Goal: Task Accomplishment & Management: Manage account settings

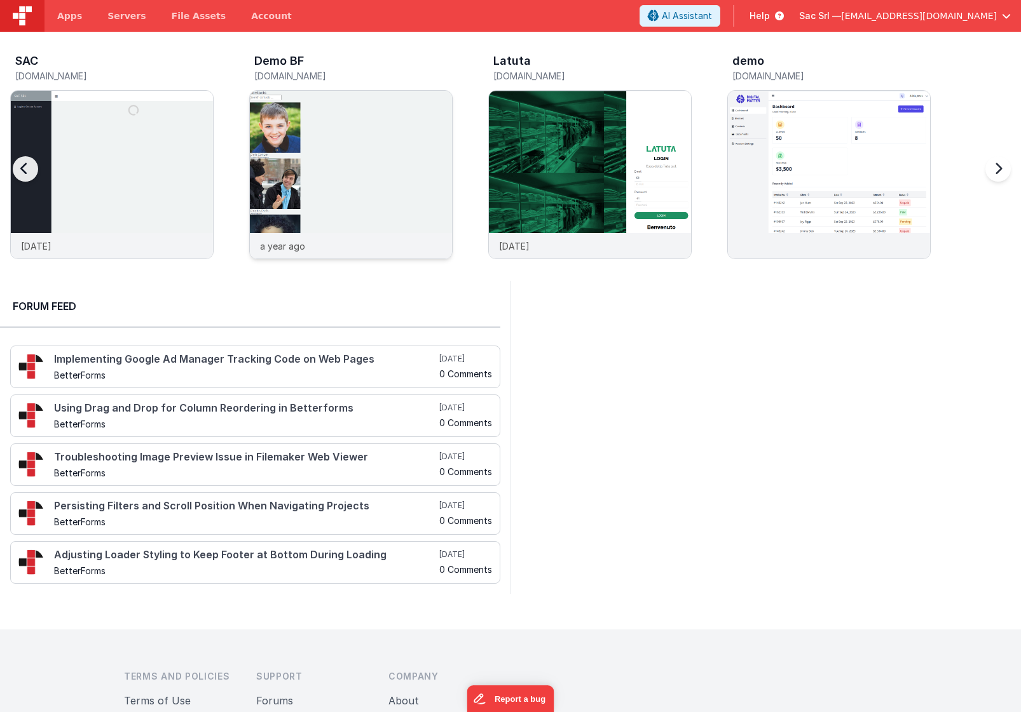
click at [342, 182] on img at bounding box center [351, 192] width 202 height 202
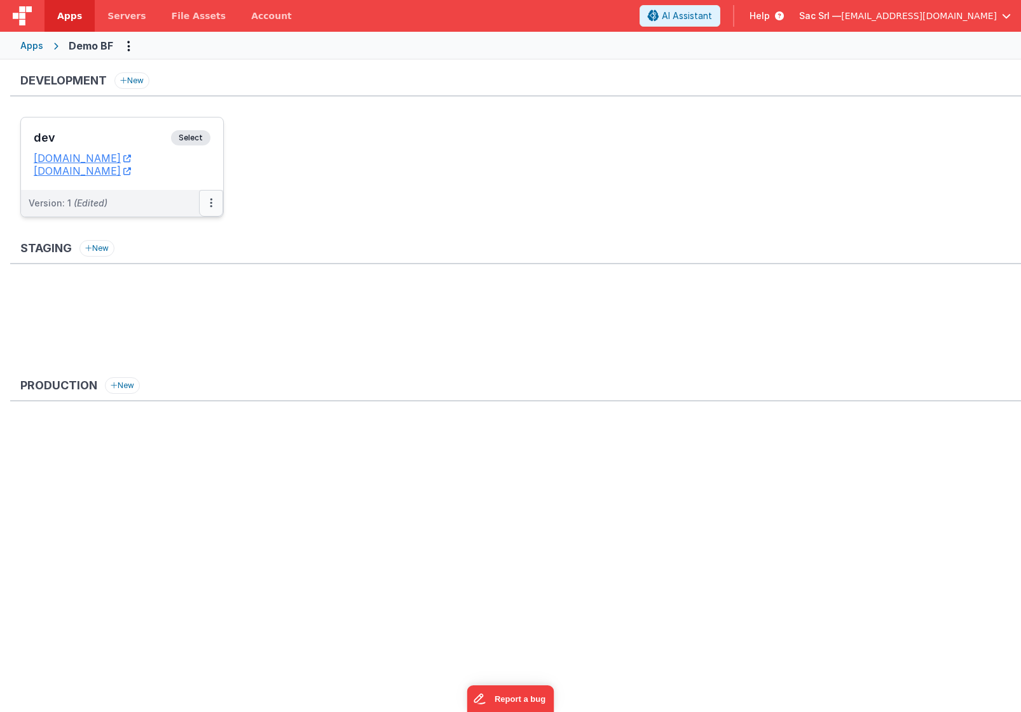
click at [210, 203] on icon at bounding box center [211, 203] width 3 height 1
click at [188, 229] on link "Edit" at bounding box center [167, 232] width 112 height 23
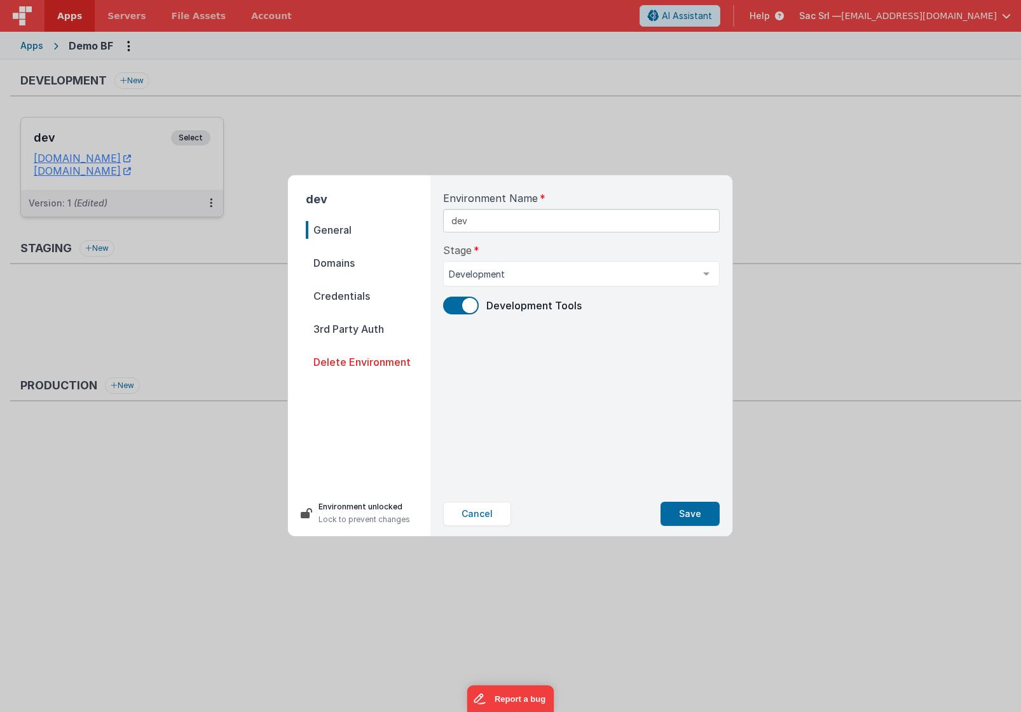
click at [371, 268] on span "Domains" at bounding box center [368, 263] width 125 height 18
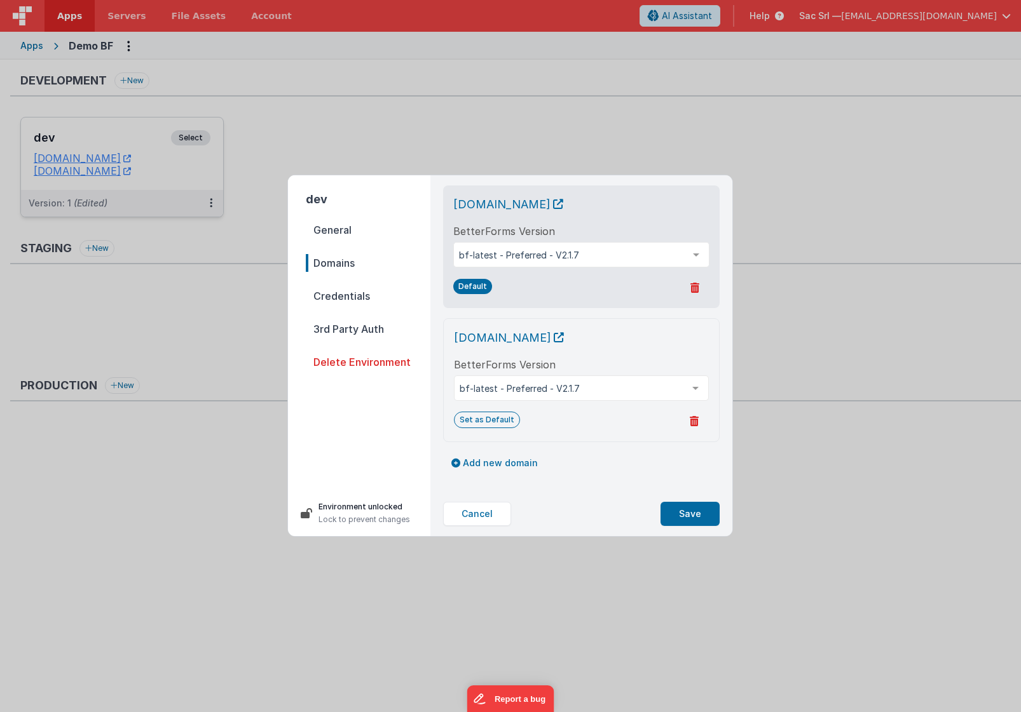
click at [381, 290] on span "Credentials" at bounding box center [368, 296] width 125 height 18
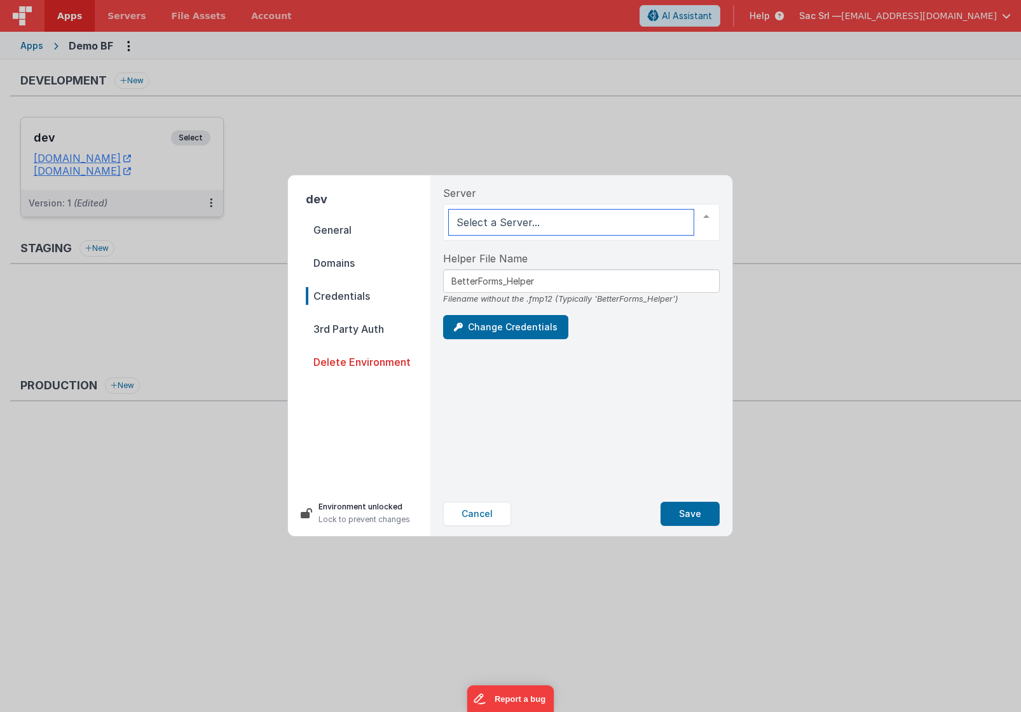
click at [708, 218] on div at bounding box center [705, 217] width 25 height 24
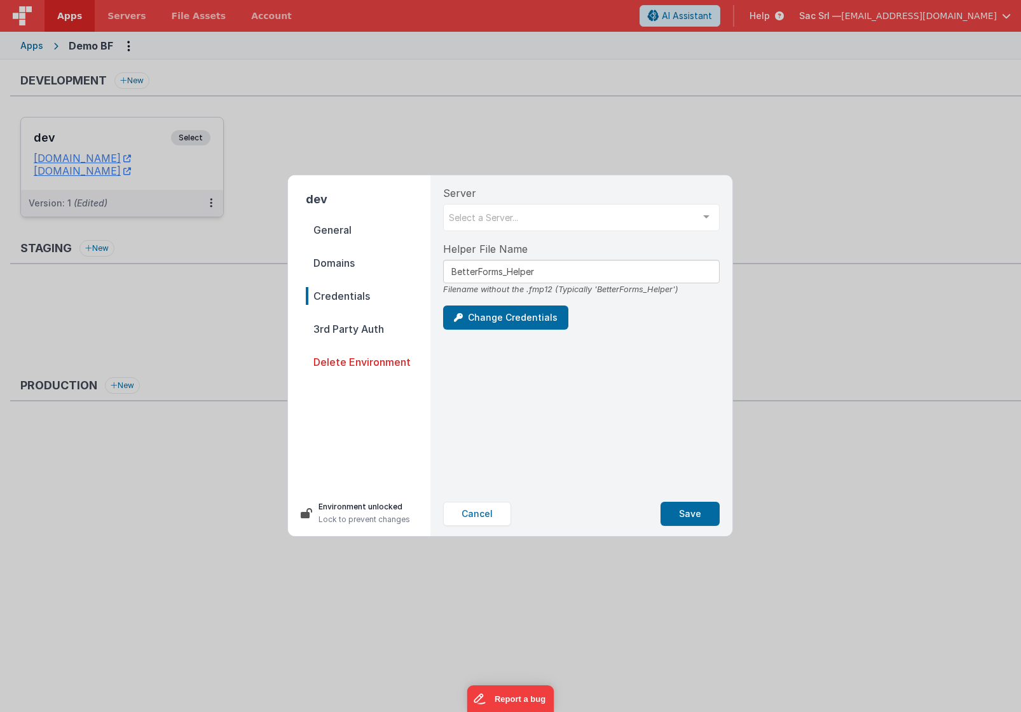
click at [696, 195] on div "Server Select a Server... SAC test List is empty." at bounding box center [581, 209] width 276 height 46
click at [479, 510] on button "Cancel" at bounding box center [477, 514] width 68 height 24
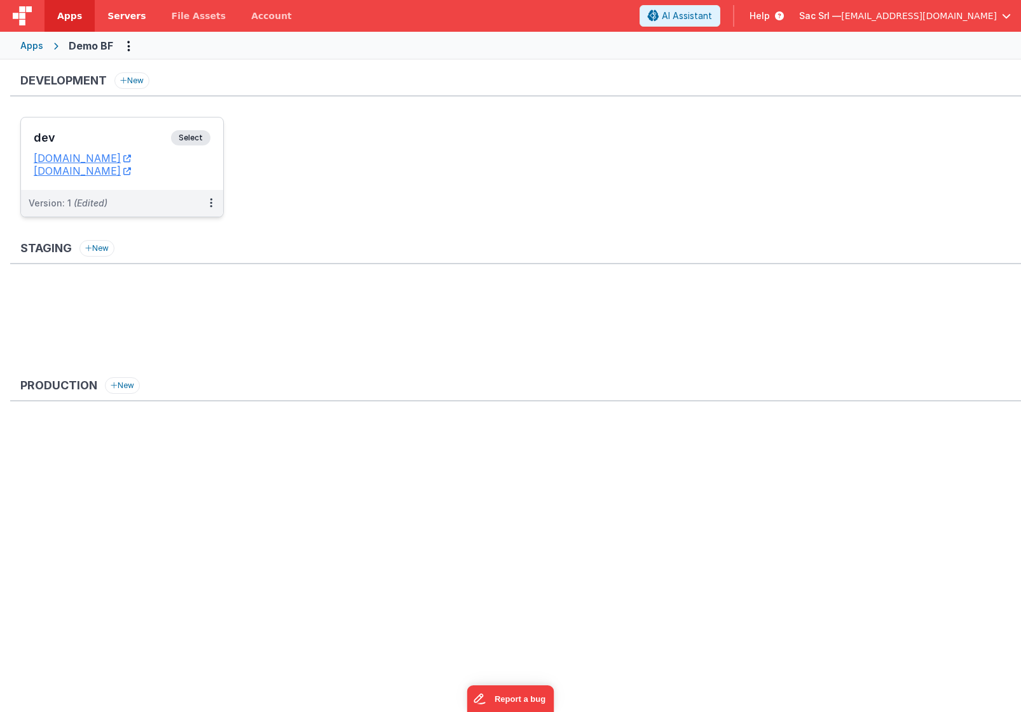
click at [114, 22] on link "Servers" at bounding box center [127, 16] width 64 height 32
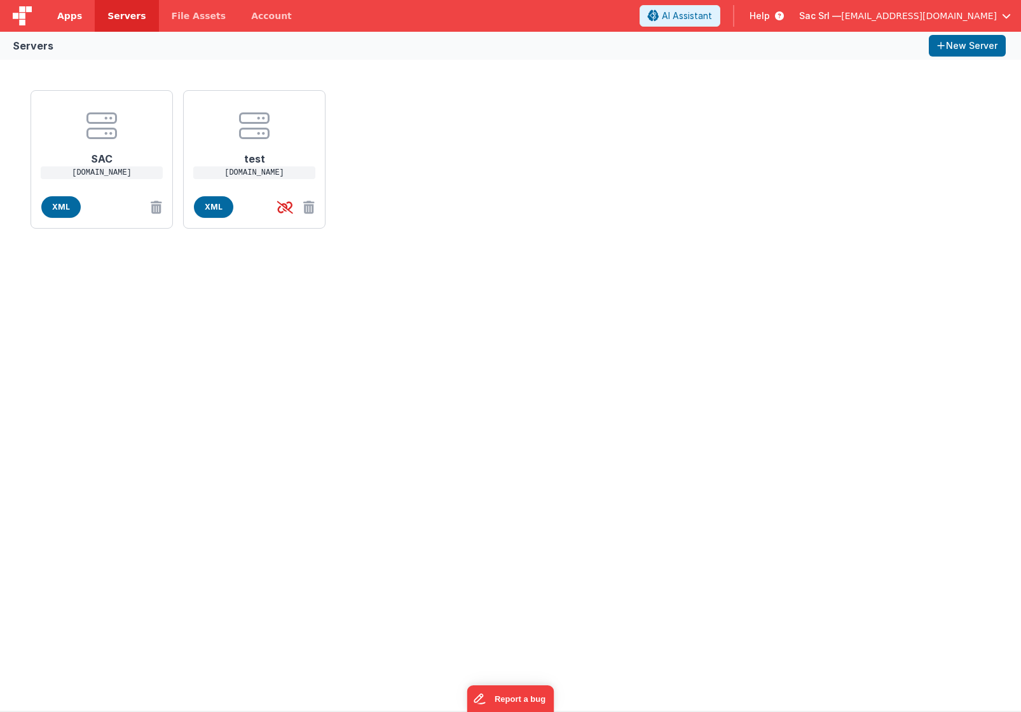
click at [65, 18] on span "Apps" at bounding box center [69, 16] width 25 height 13
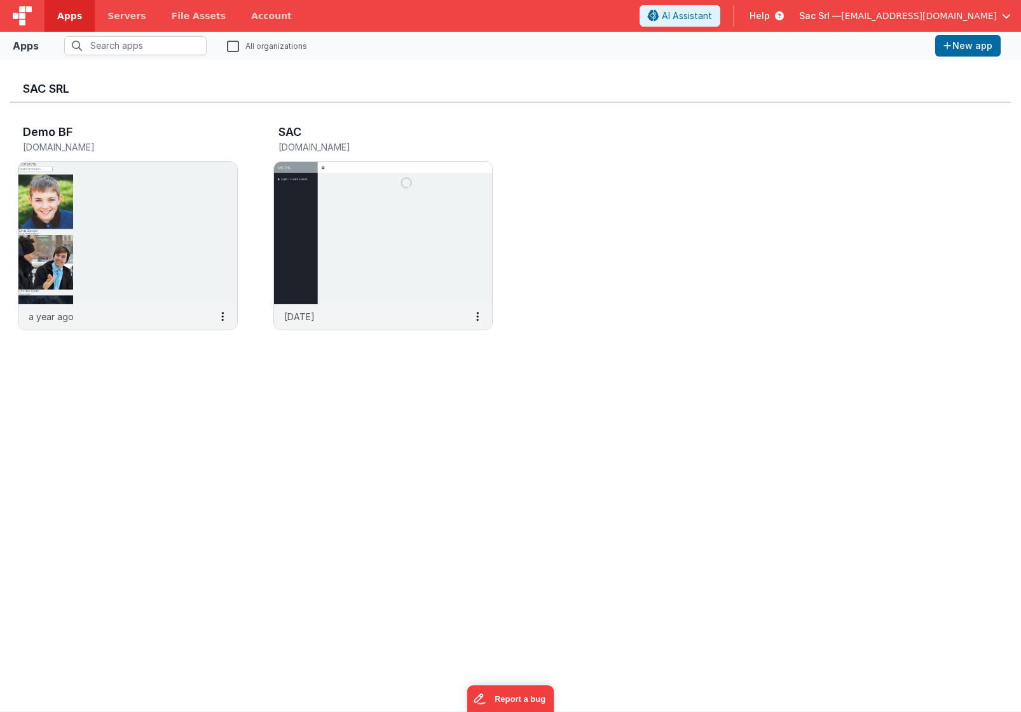
click at [894, 22] on span "[EMAIL_ADDRESS][DOMAIN_NAME]" at bounding box center [919, 16] width 156 height 13
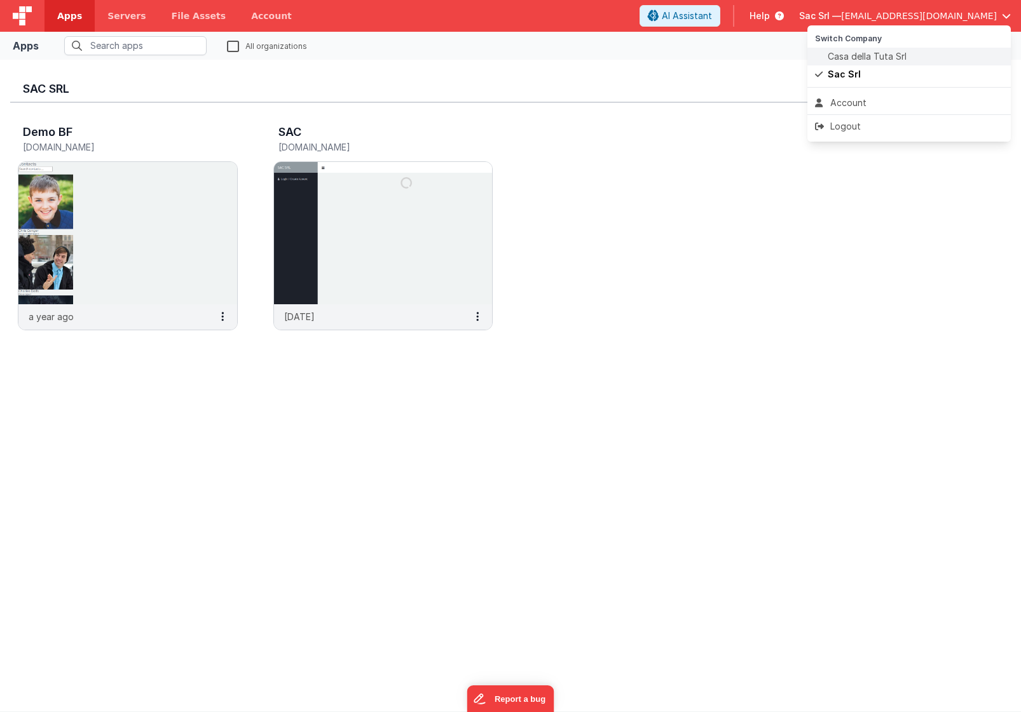
click at [892, 53] on span "Casa della Tuta Srl" at bounding box center [866, 56] width 79 height 13
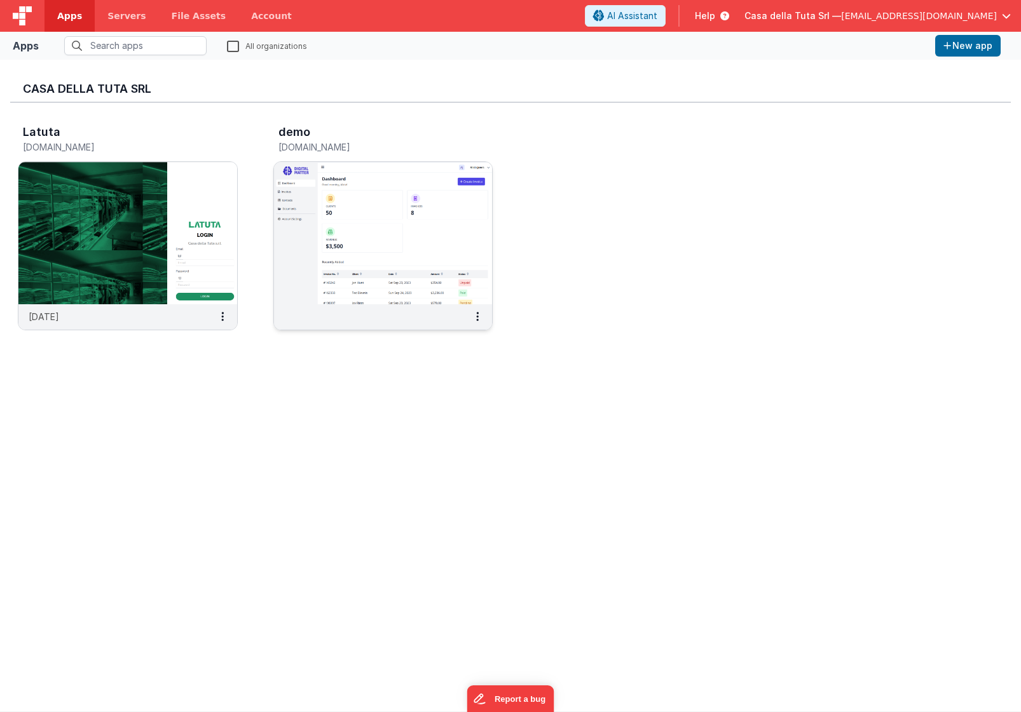
click at [345, 240] on img at bounding box center [383, 233] width 219 height 142
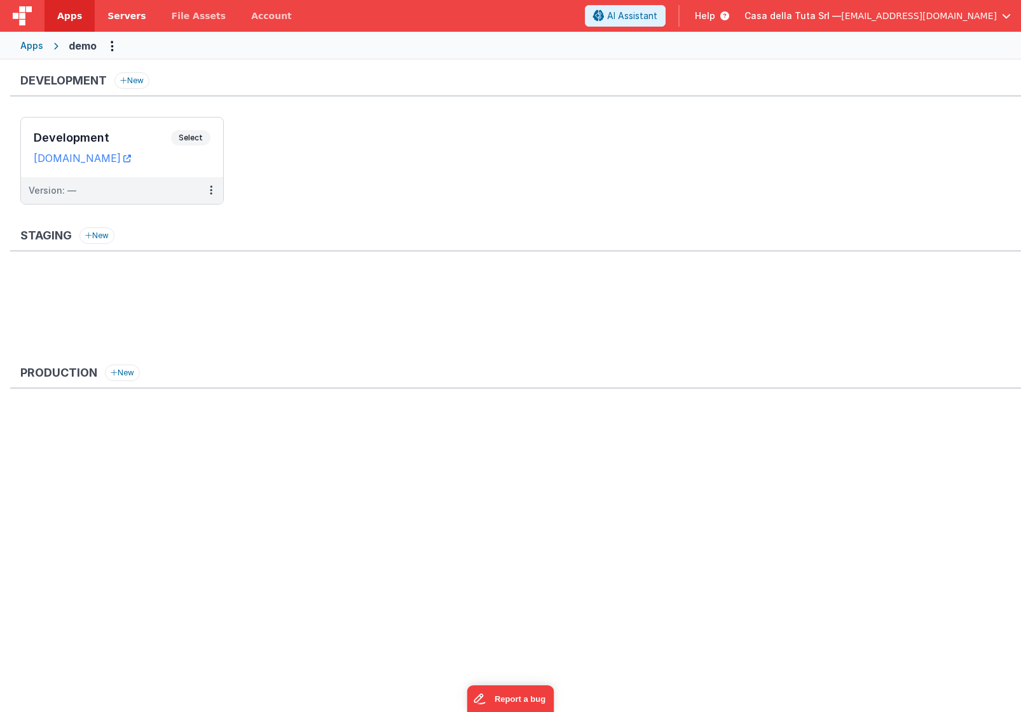
click at [135, 22] on span "Servers" at bounding box center [126, 16] width 38 height 13
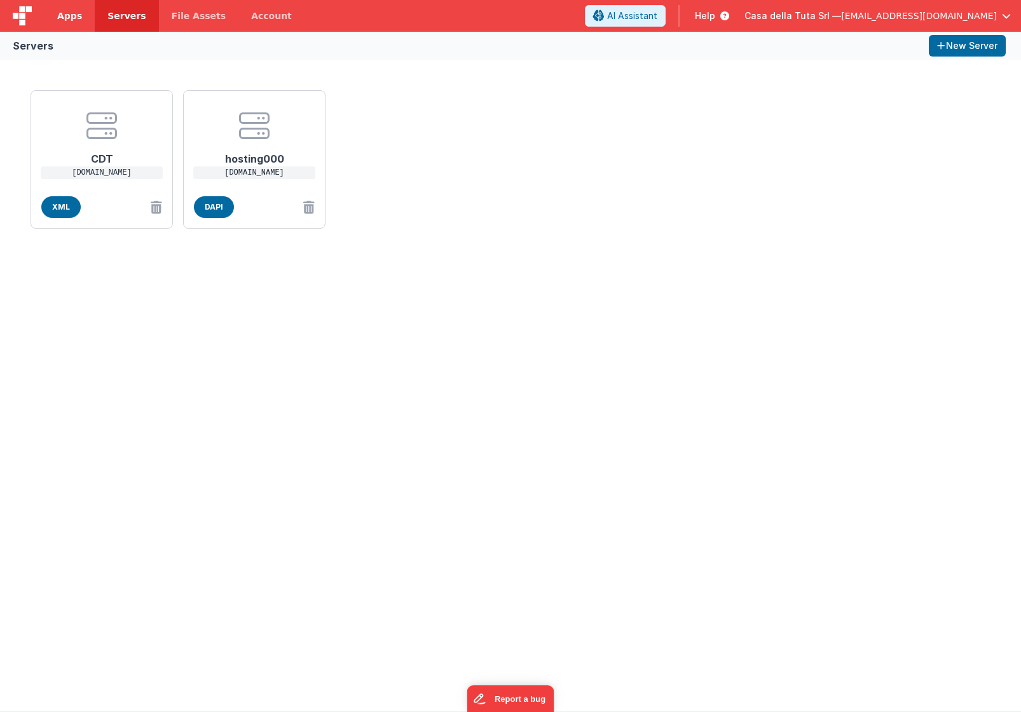
click at [66, 16] on span "Apps" at bounding box center [69, 16] width 25 height 13
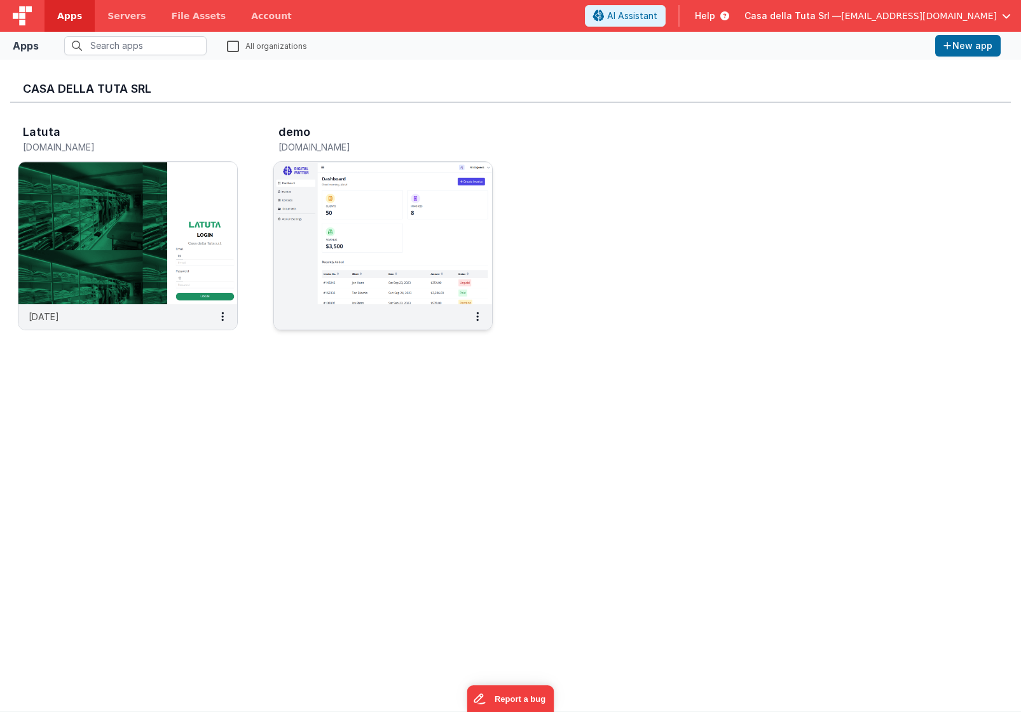
click at [369, 240] on img at bounding box center [383, 233] width 219 height 142
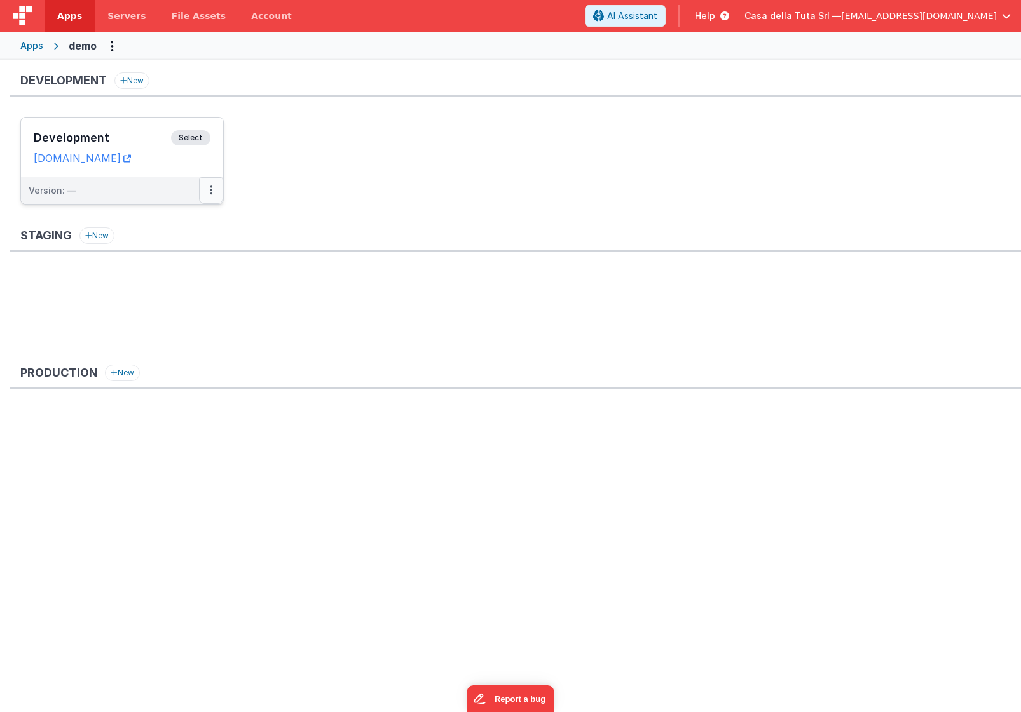
click at [207, 187] on button at bounding box center [211, 190] width 24 height 27
click at [168, 222] on link "Edit" at bounding box center [167, 219] width 112 height 23
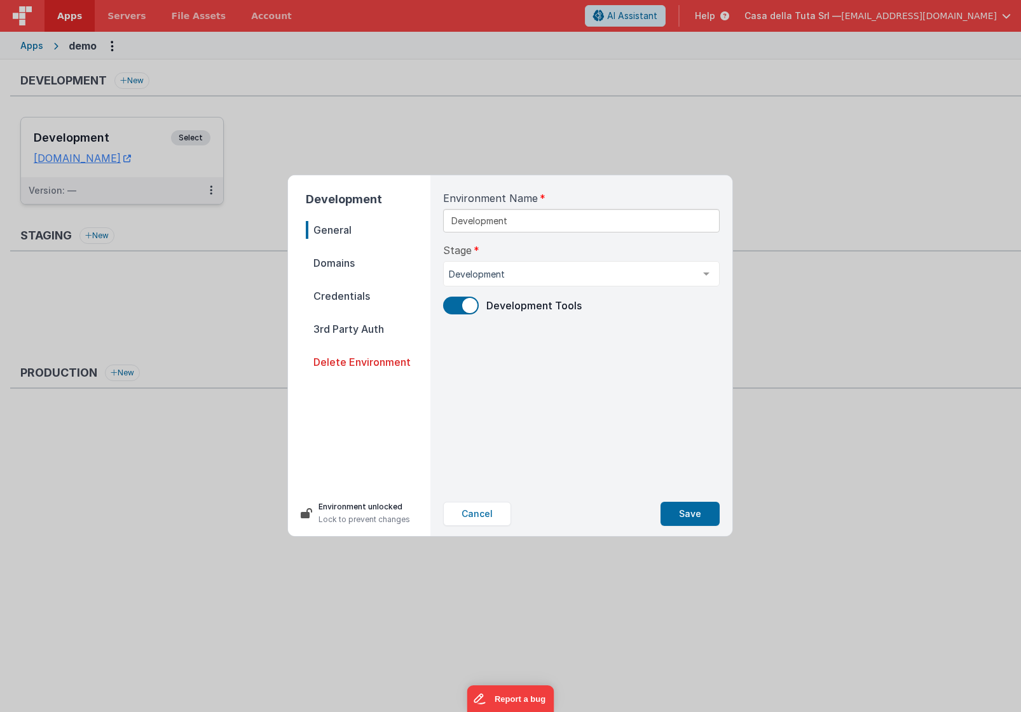
click at [370, 300] on span "Credentials" at bounding box center [368, 296] width 125 height 18
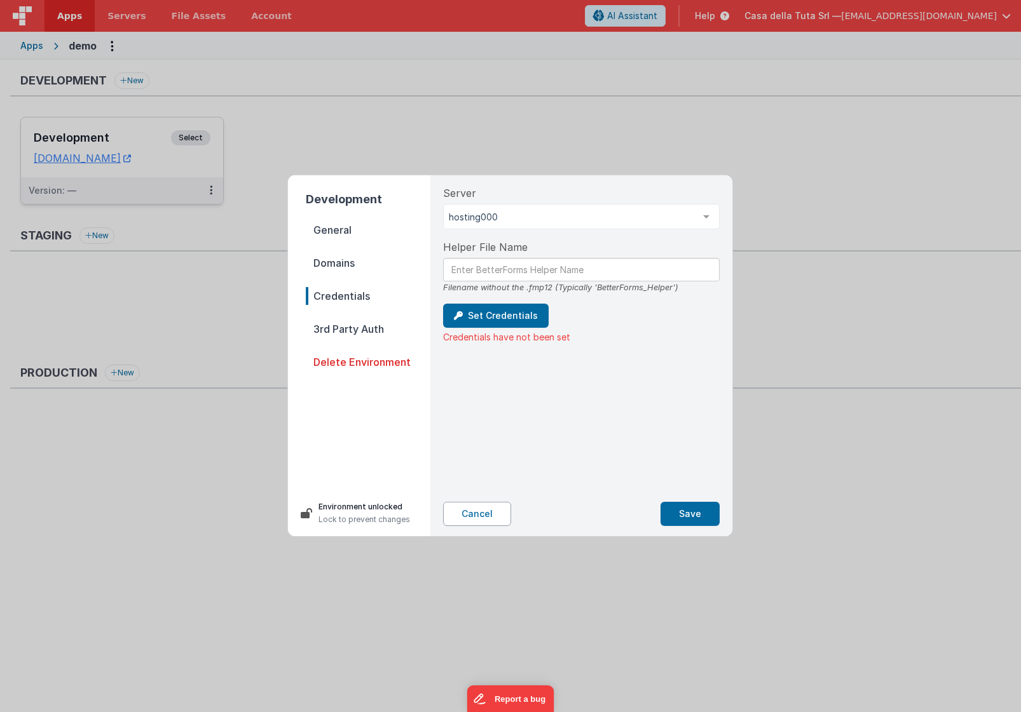
click at [482, 517] on button "Cancel" at bounding box center [477, 514] width 68 height 24
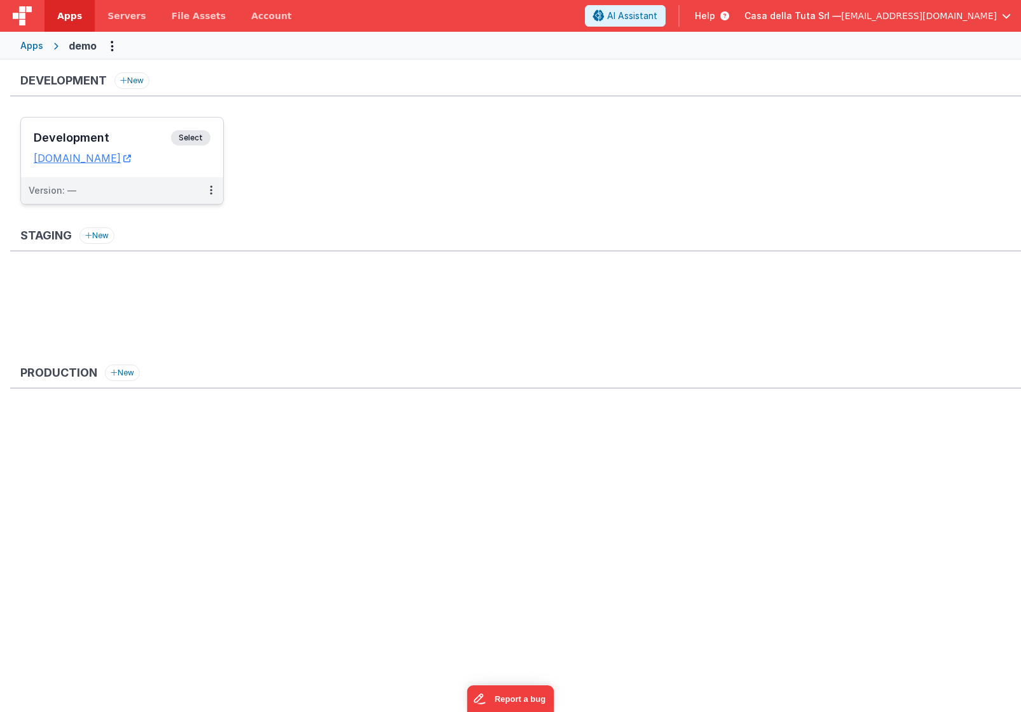
click at [264, 166] on ul "Development Select URLs [DOMAIN_NAME] Version: —" at bounding box center [520, 167] width 1000 height 100
click at [131, 158] on icon at bounding box center [127, 158] width 8 height 1
click at [196, 163] on dd "[DOMAIN_NAME]" at bounding box center [122, 158] width 177 height 13
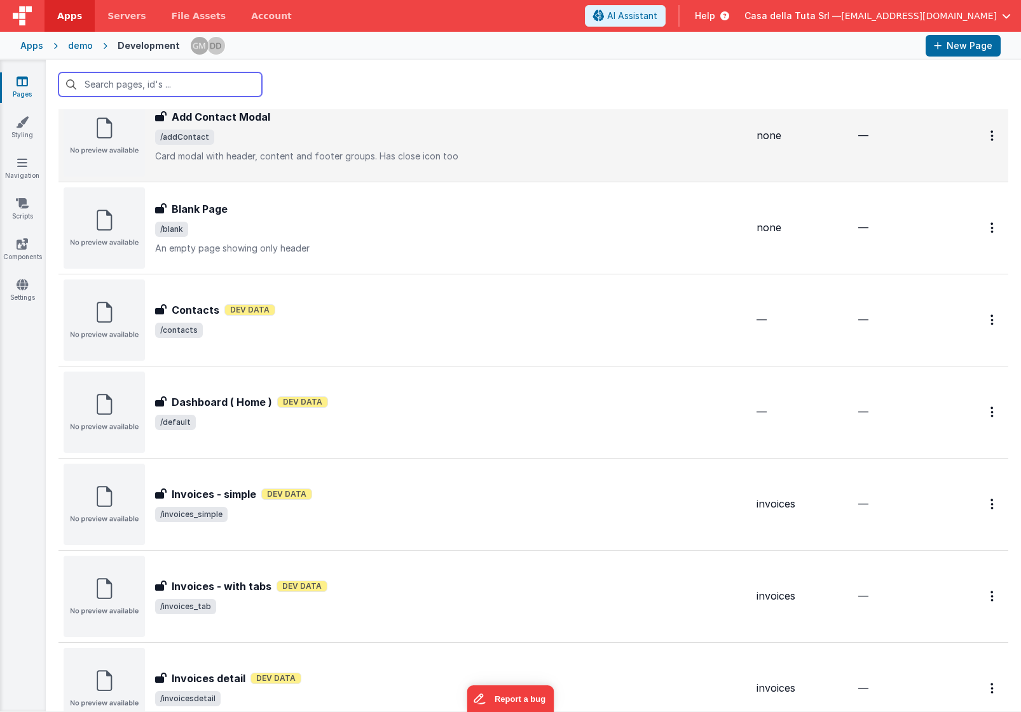
scroll to position [133, 0]
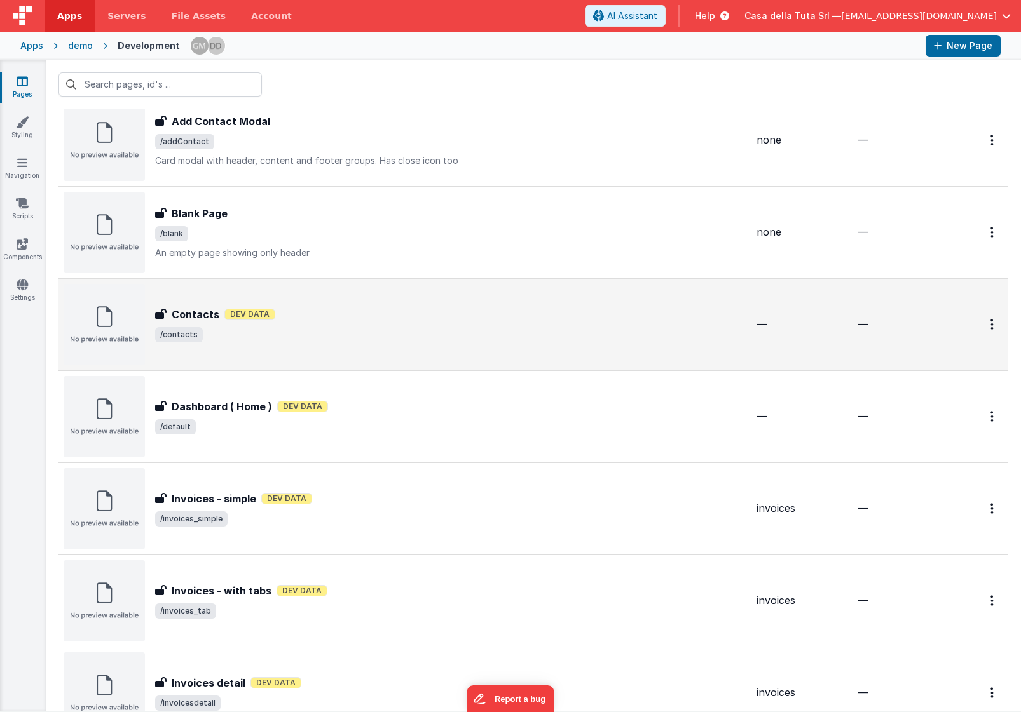
click at [490, 303] on div "Contacts Contacts Dev Data /contacts" at bounding box center [405, 324] width 682 height 81
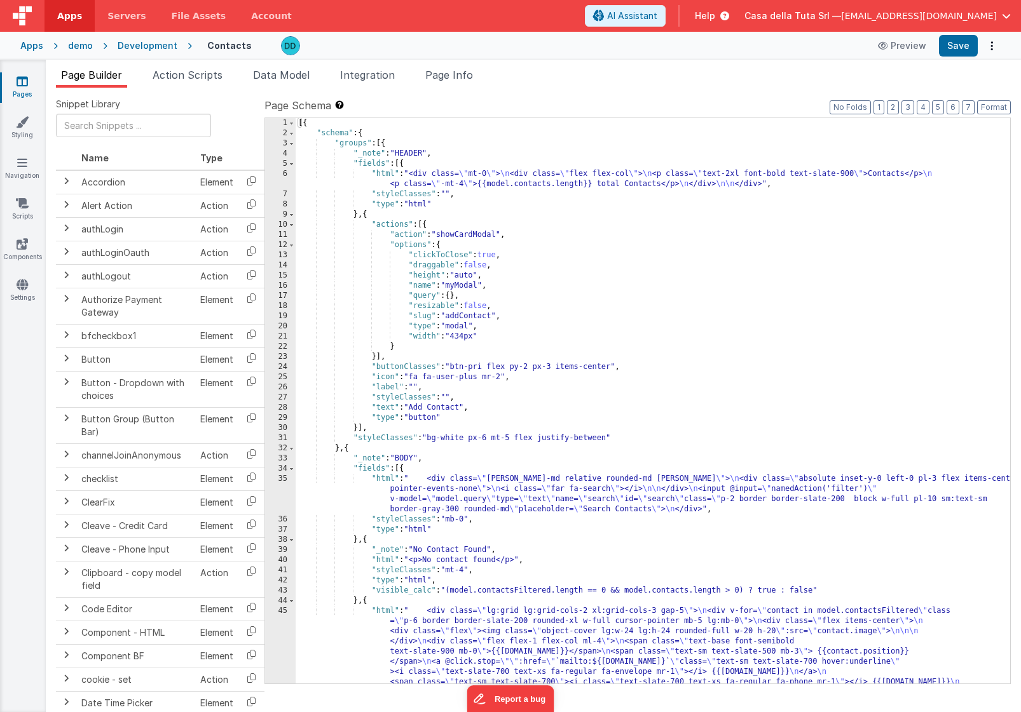
click at [283, 173] on div "6" at bounding box center [280, 179] width 31 height 20
click at [286, 175] on div "6" at bounding box center [280, 179] width 31 height 20
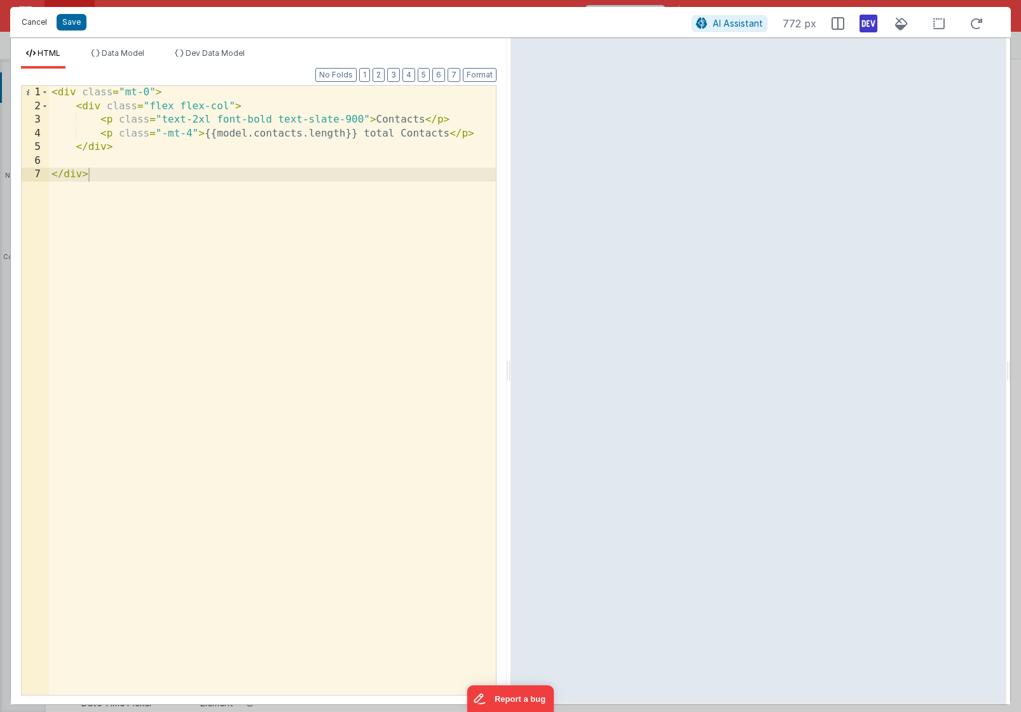
click at [35, 24] on button "Cancel" at bounding box center [34, 22] width 38 height 18
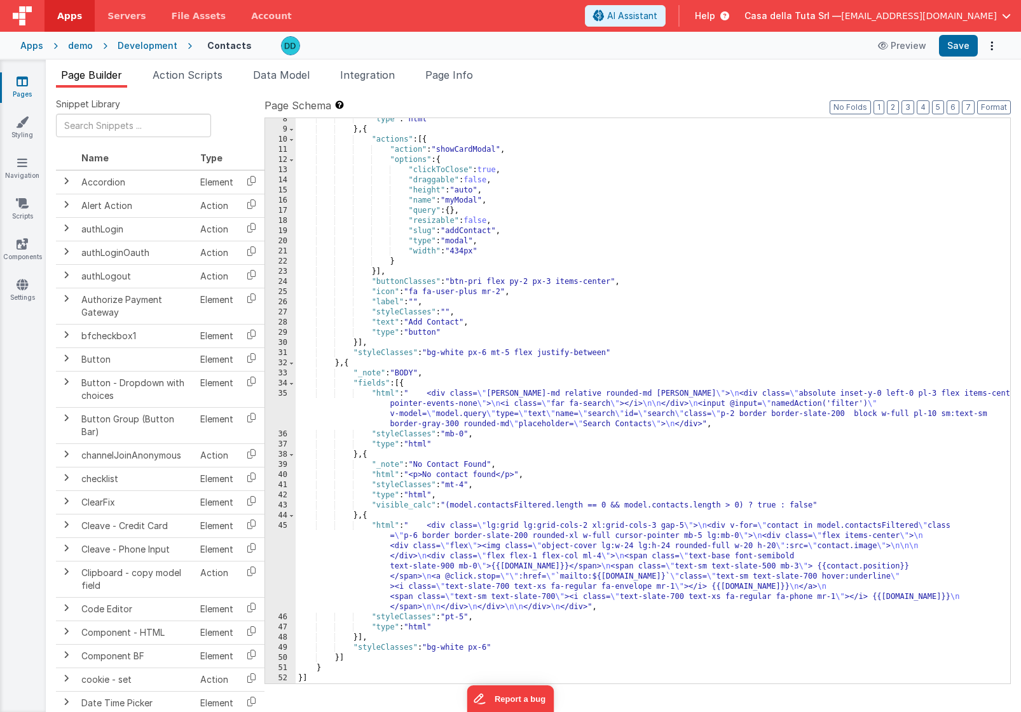
scroll to position [85, 0]
click at [206, 76] on span "Action Scripts" at bounding box center [188, 75] width 70 height 13
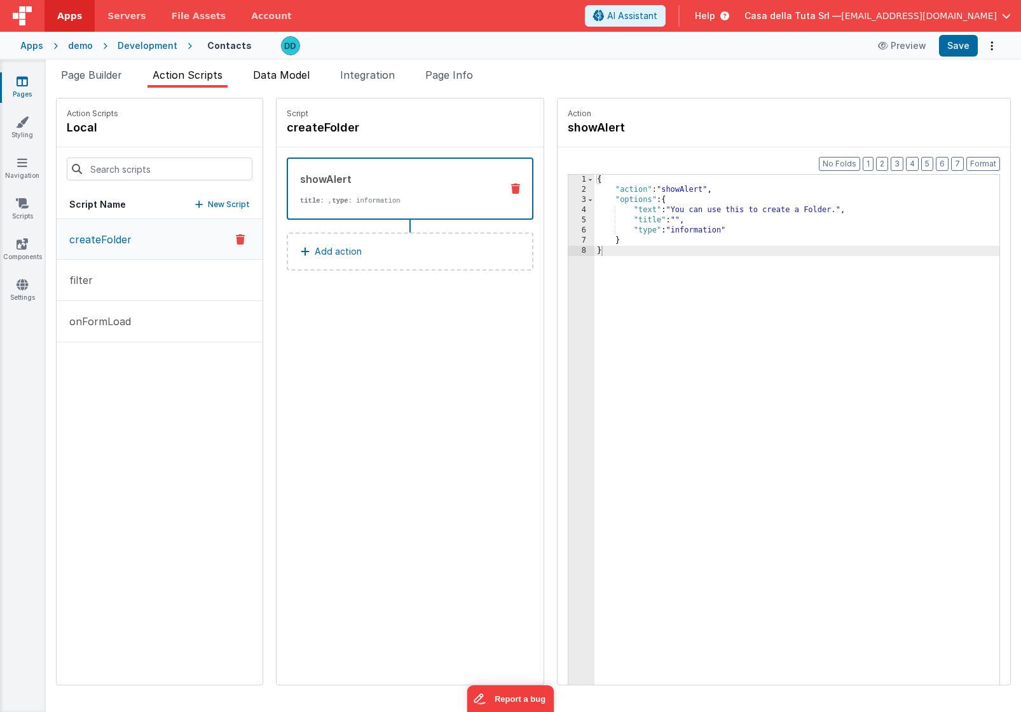
click at [271, 74] on span "Data Model" at bounding box center [281, 75] width 57 height 13
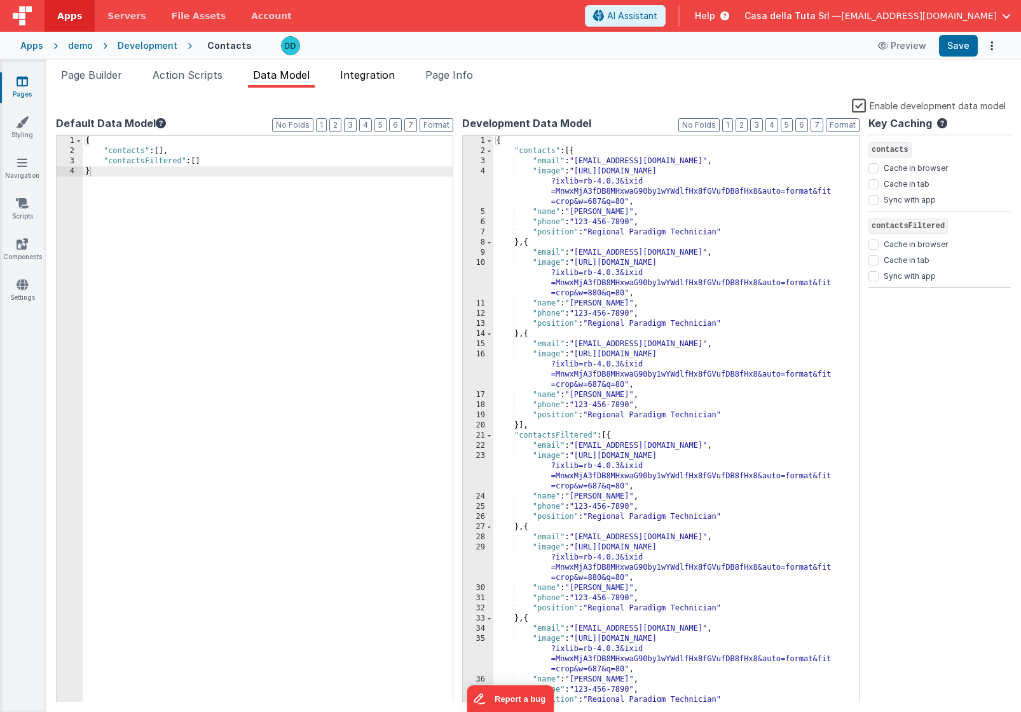
click at [381, 75] on span "Integration" at bounding box center [367, 75] width 55 height 13
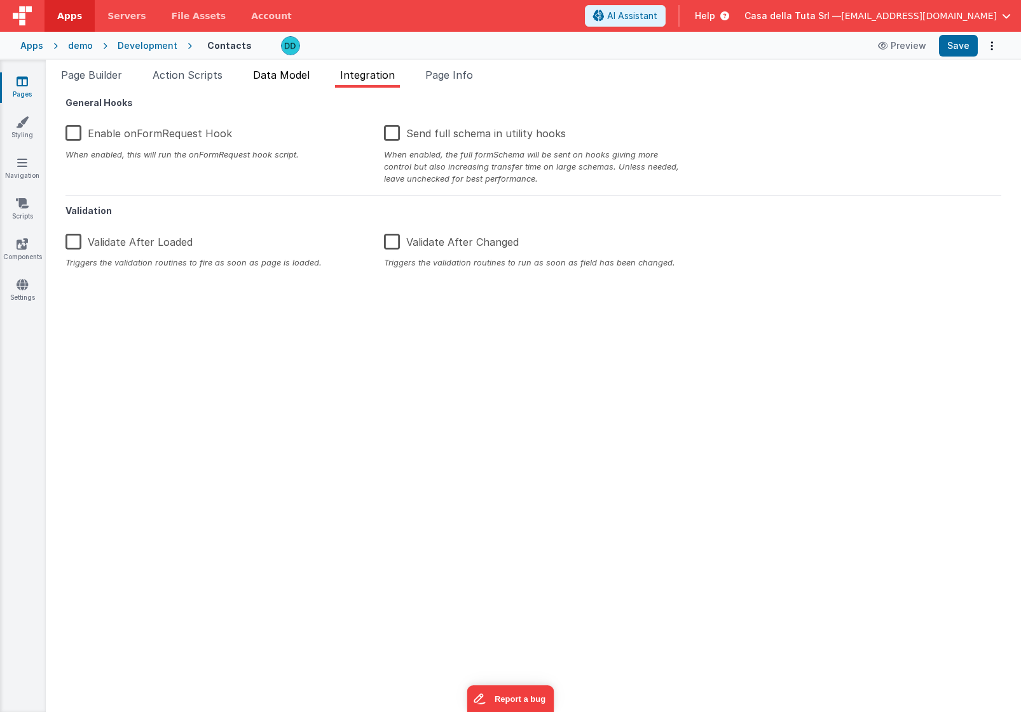
click at [277, 74] on span "Data Model" at bounding box center [281, 75] width 57 height 13
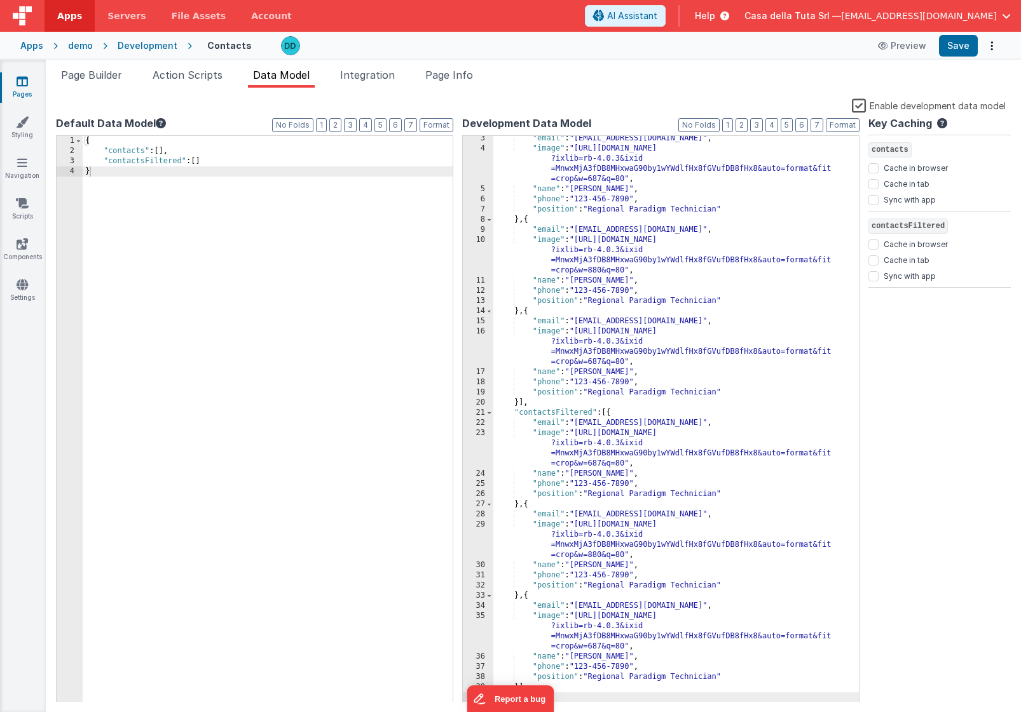
scroll to position [23, 0]
click at [184, 63] on div "Page Builder Action Scripts Data Model Integration Page Info Snippet Library Na…" at bounding box center [533, 386] width 975 height 653
click at [186, 73] on span "Action Scripts" at bounding box center [188, 75] width 70 height 13
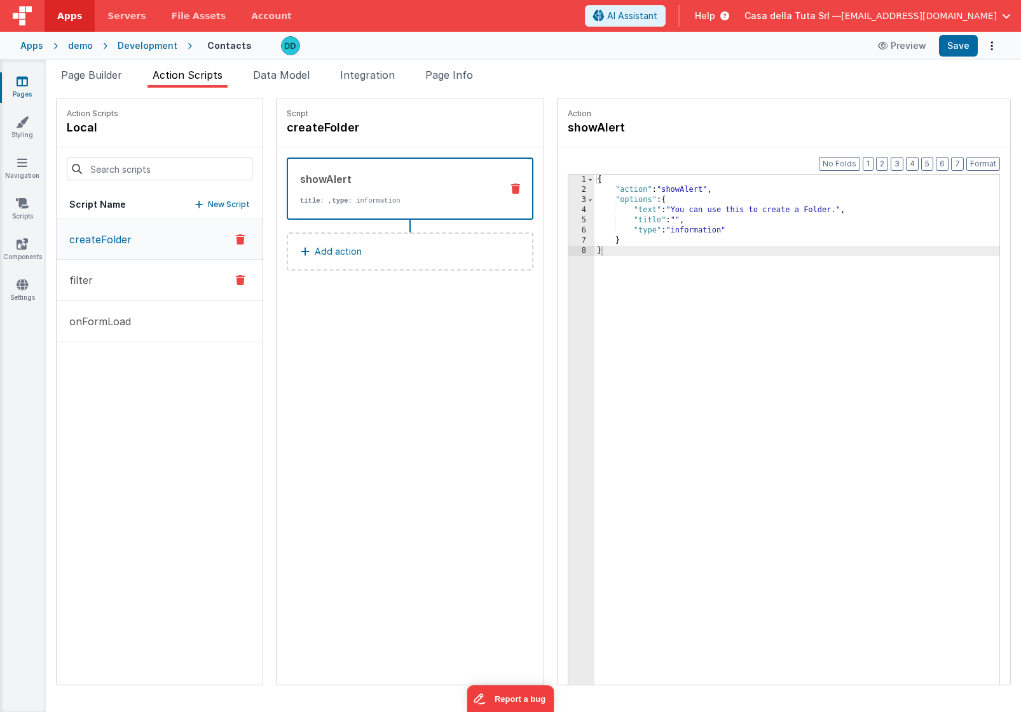
click at [137, 282] on button "filter" at bounding box center [160, 280] width 206 height 41
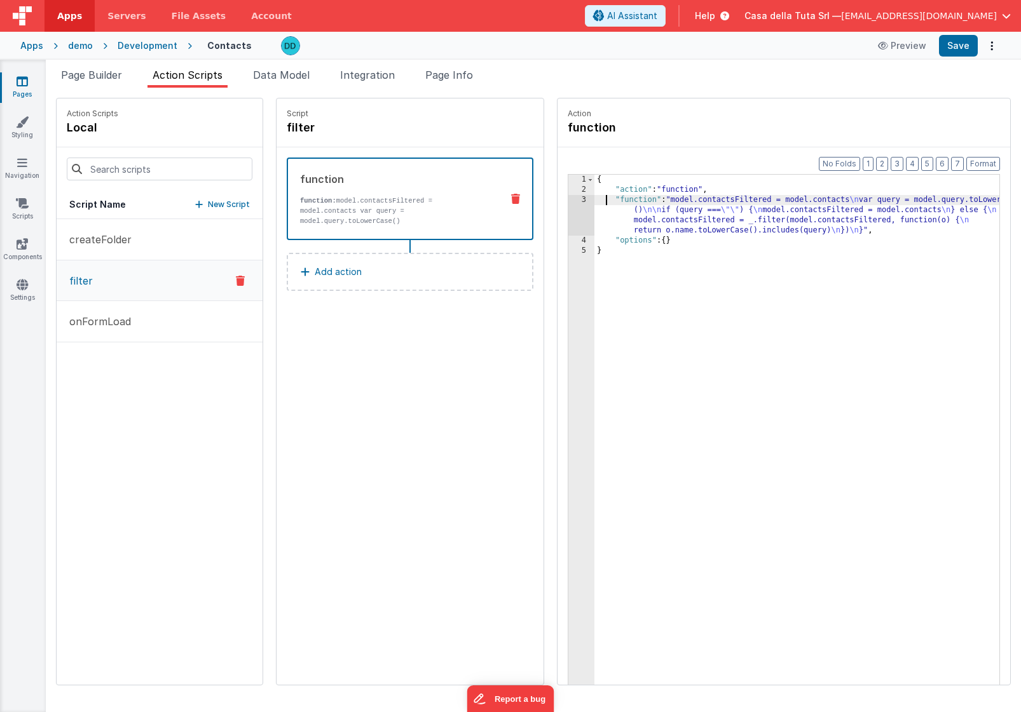
click at [594, 200] on div "{ "action" : "function" , "function" : "model.contactsFiltered = model.contacts…" at bounding box center [815, 460] width 442 height 570
click at [568, 201] on div "3" at bounding box center [581, 215] width 26 height 41
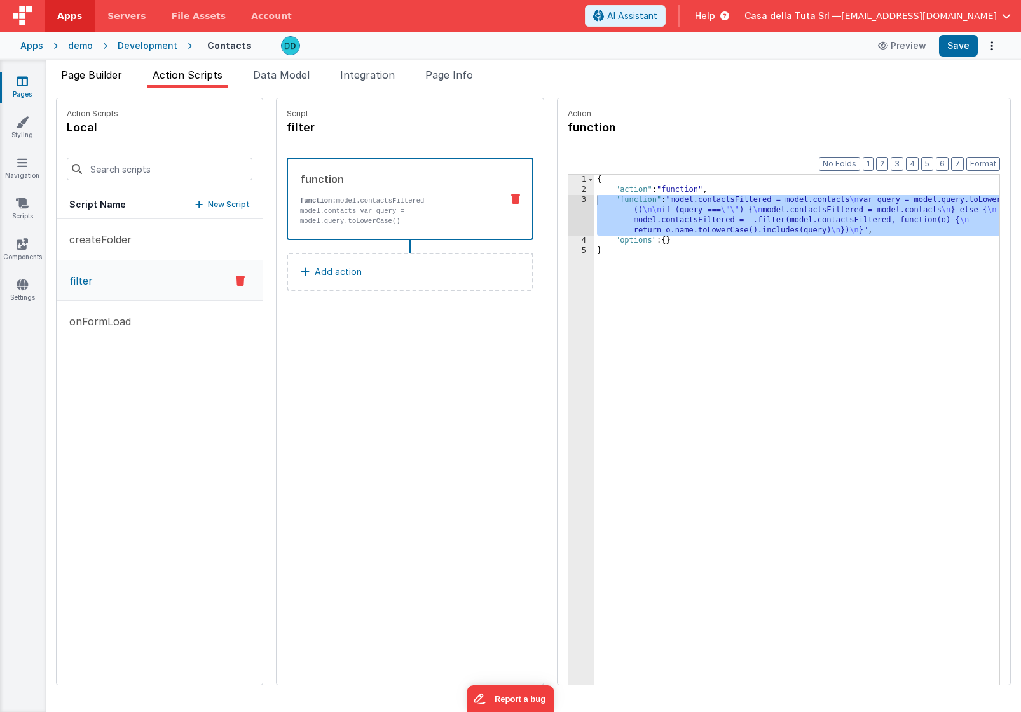
click at [119, 78] on span "Page Builder" at bounding box center [91, 75] width 61 height 13
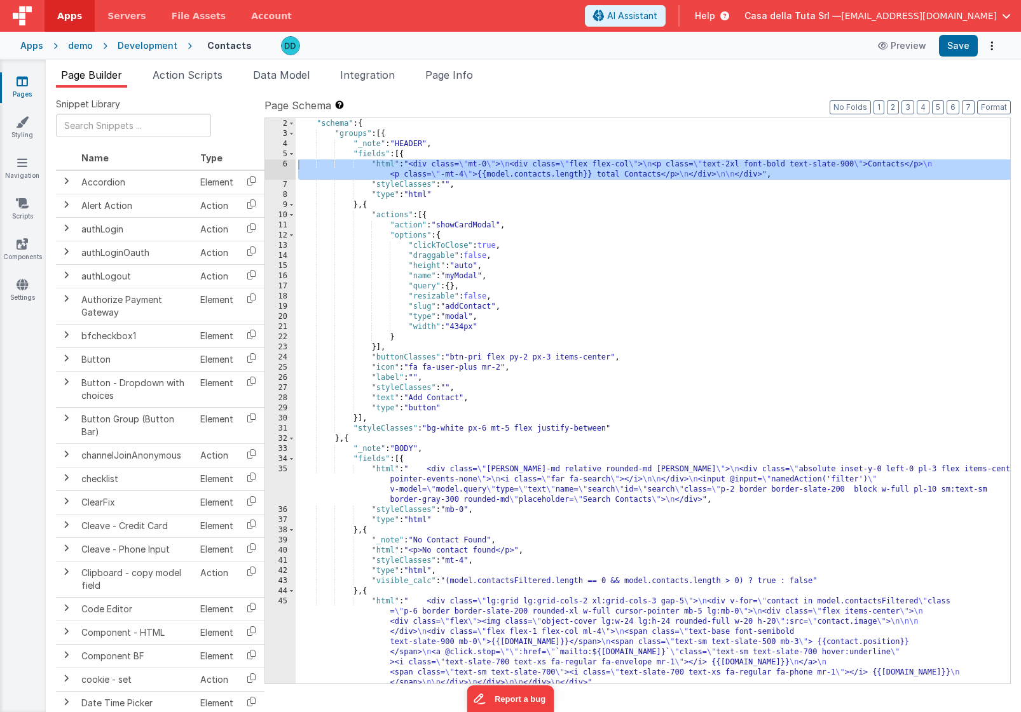
scroll to position [0, 0]
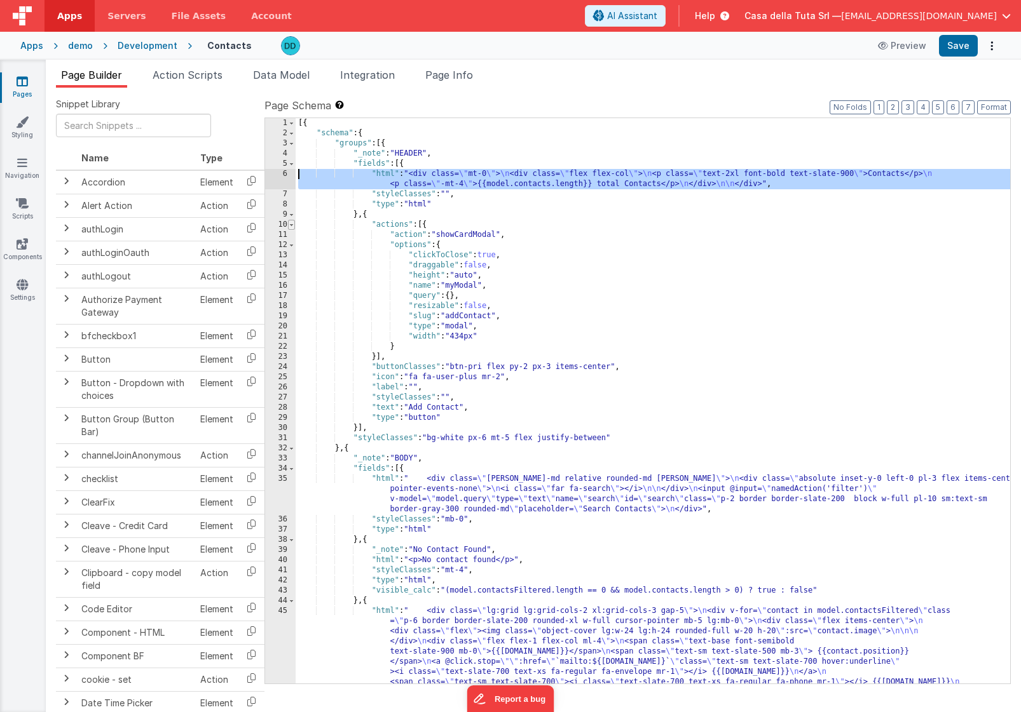
click at [294, 227] on span at bounding box center [291, 225] width 7 height 10
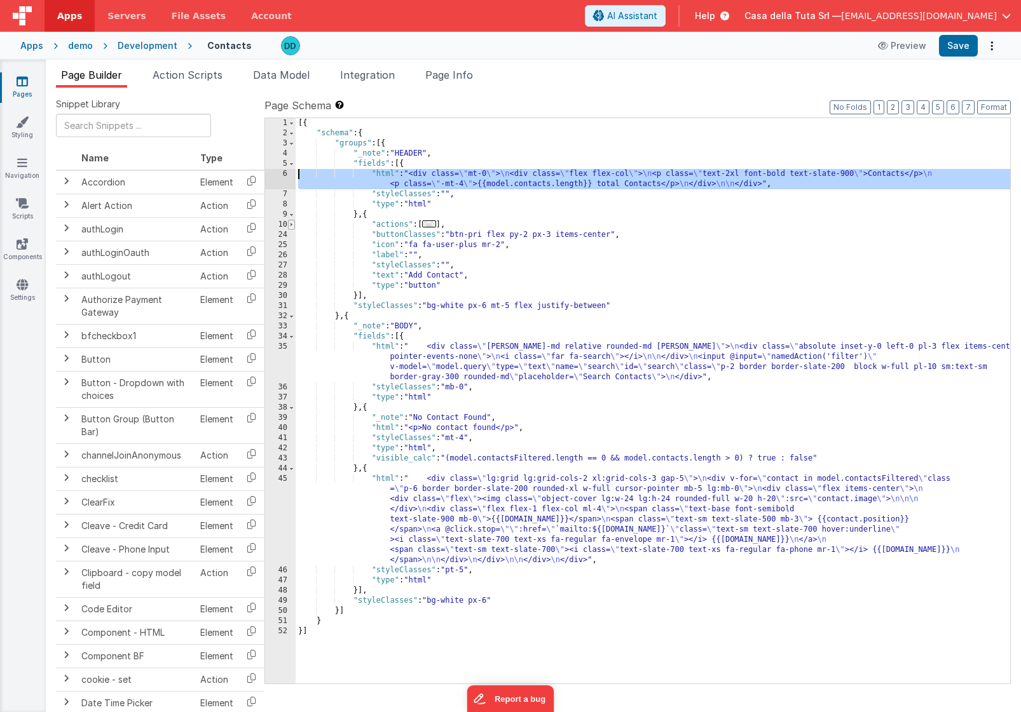
click at [294, 227] on span at bounding box center [291, 225] width 7 height 10
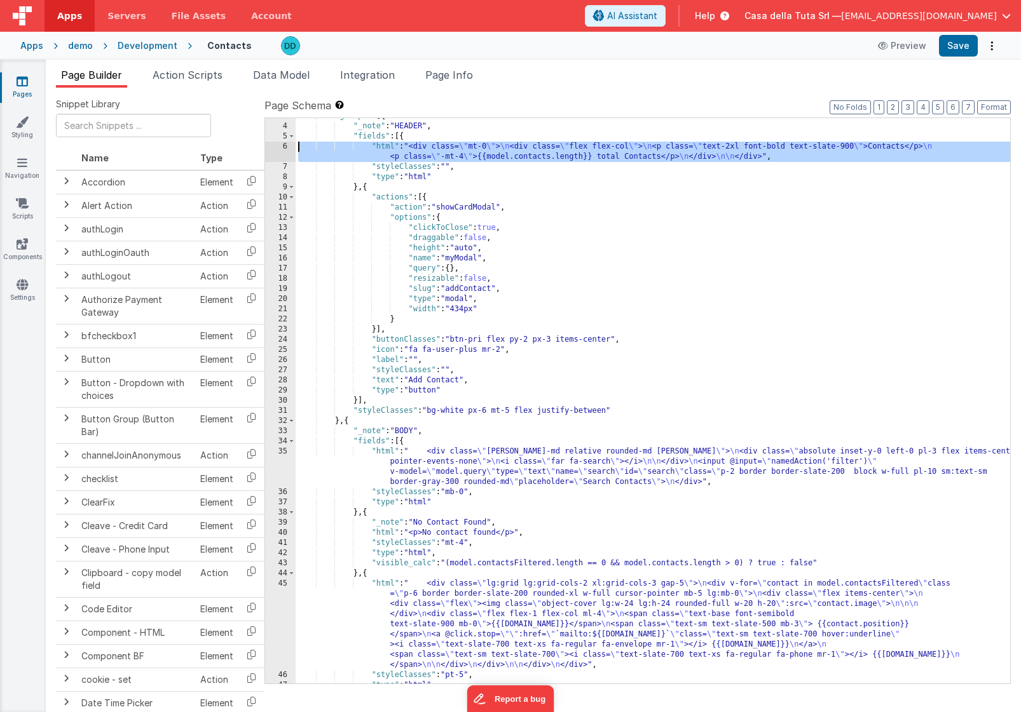
scroll to position [32, 0]
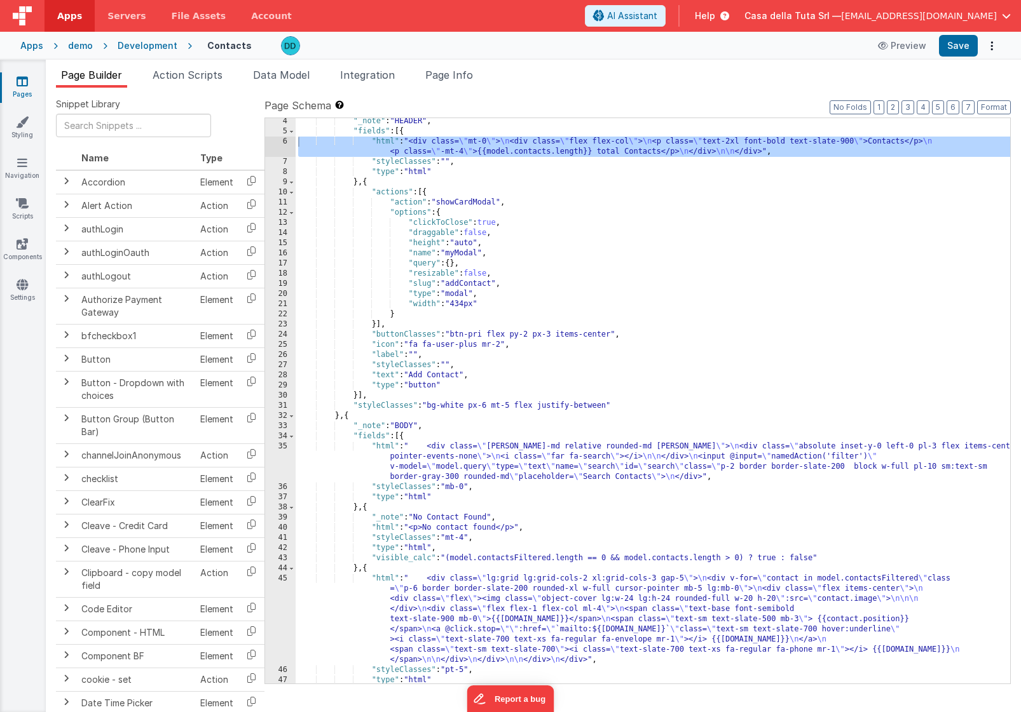
click at [105, 74] on span "Page Builder" at bounding box center [91, 75] width 61 height 13
click at [140, 41] on div "Development" at bounding box center [148, 45] width 60 height 13
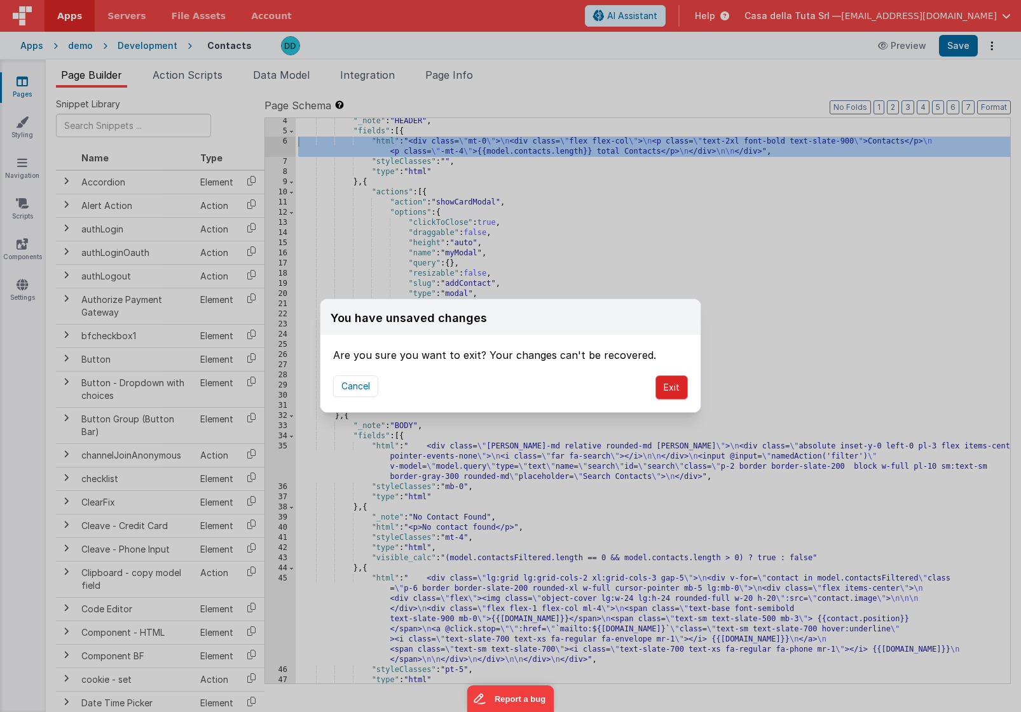
click at [666, 385] on button "Exit" at bounding box center [671, 388] width 32 height 24
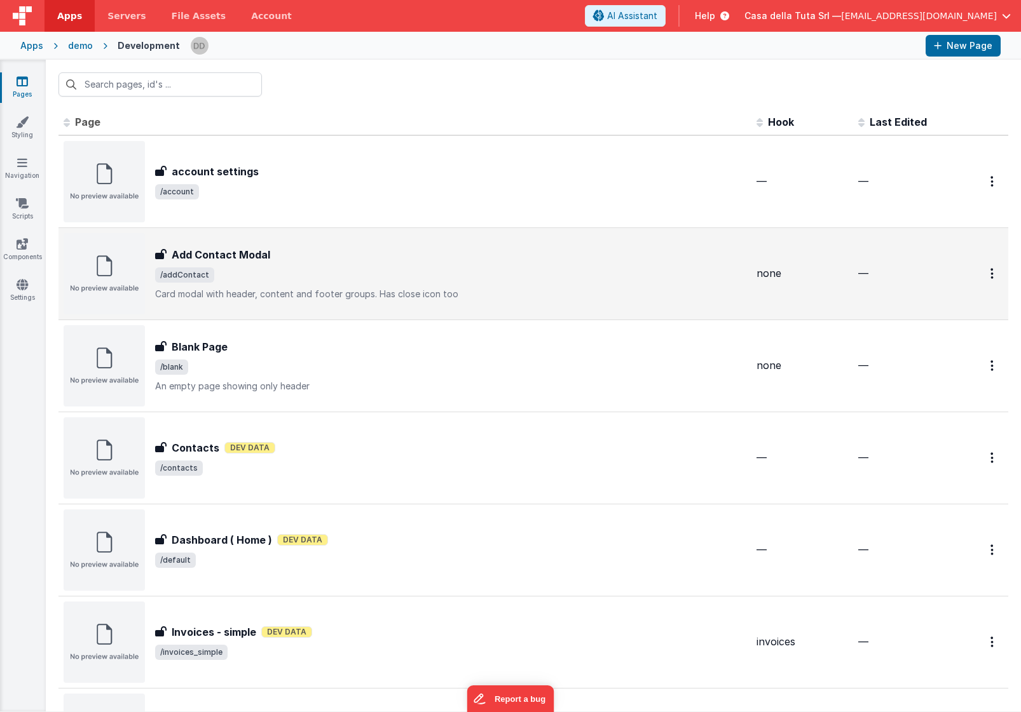
click at [316, 264] on div "Add Contact Modal Add Contact Modal /addContact Card modal with header, content…" at bounding box center [450, 273] width 591 height 53
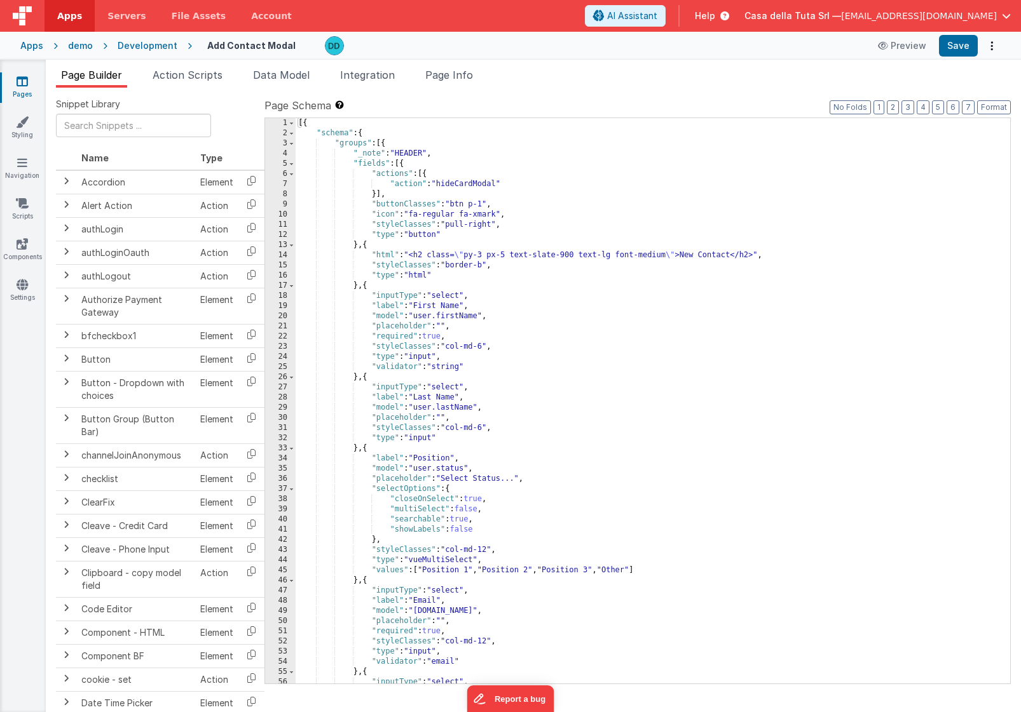
click at [125, 44] on div "Development" at bounding box center [148, 45] width 60 height 13
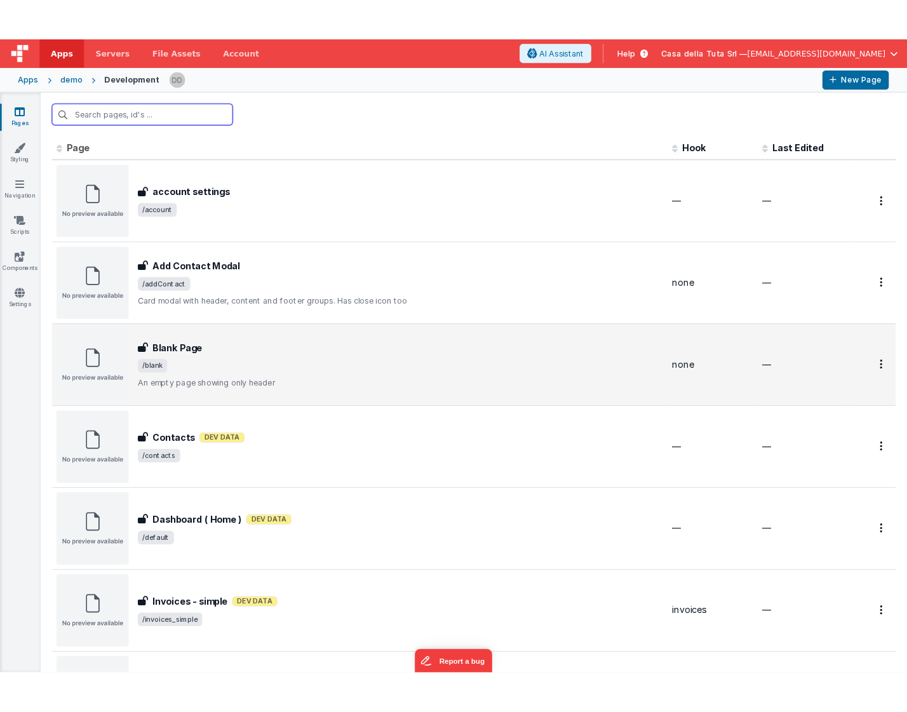
scroll to position [3, 0]
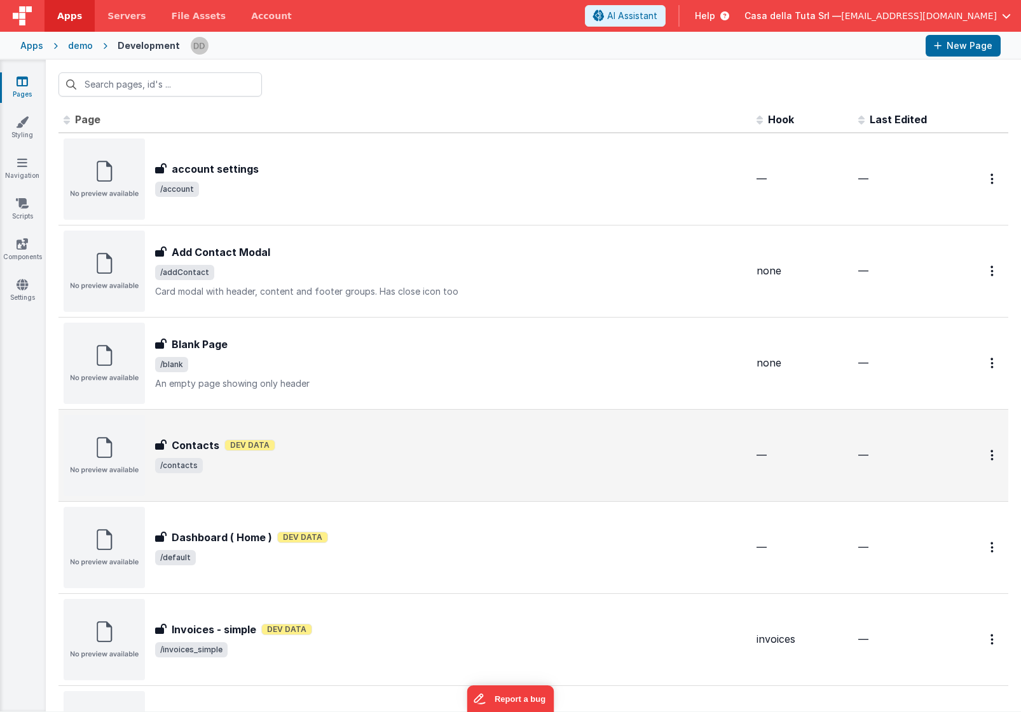
click at [395, 461] on span "/contacts" at bounding box center [450, 465] width 591 height 15
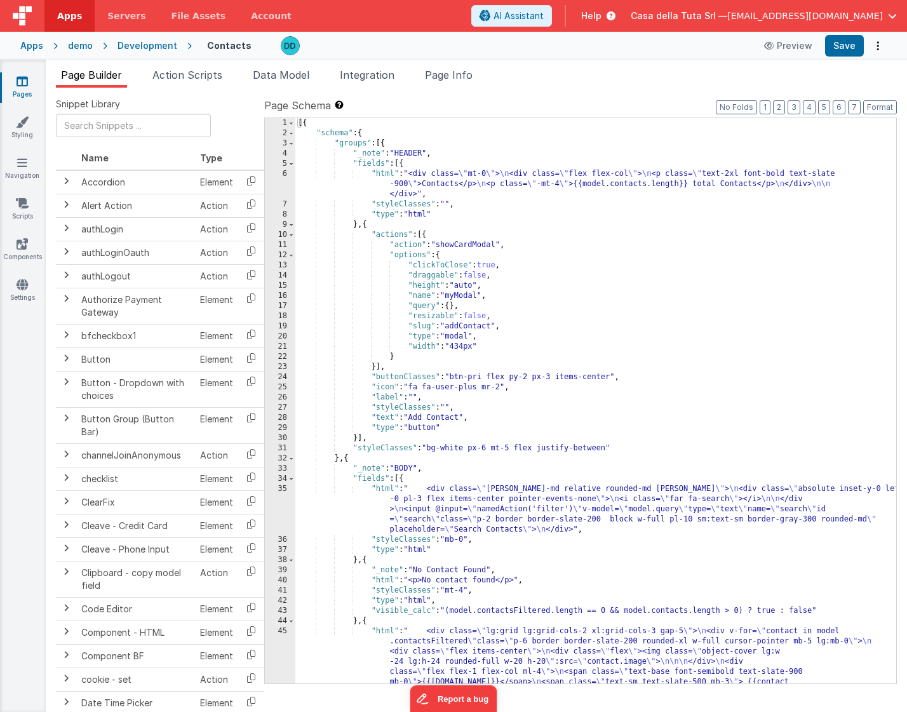
click at [81, 49] on div "demo" at bounding box center [80, 45] width 25 height 13
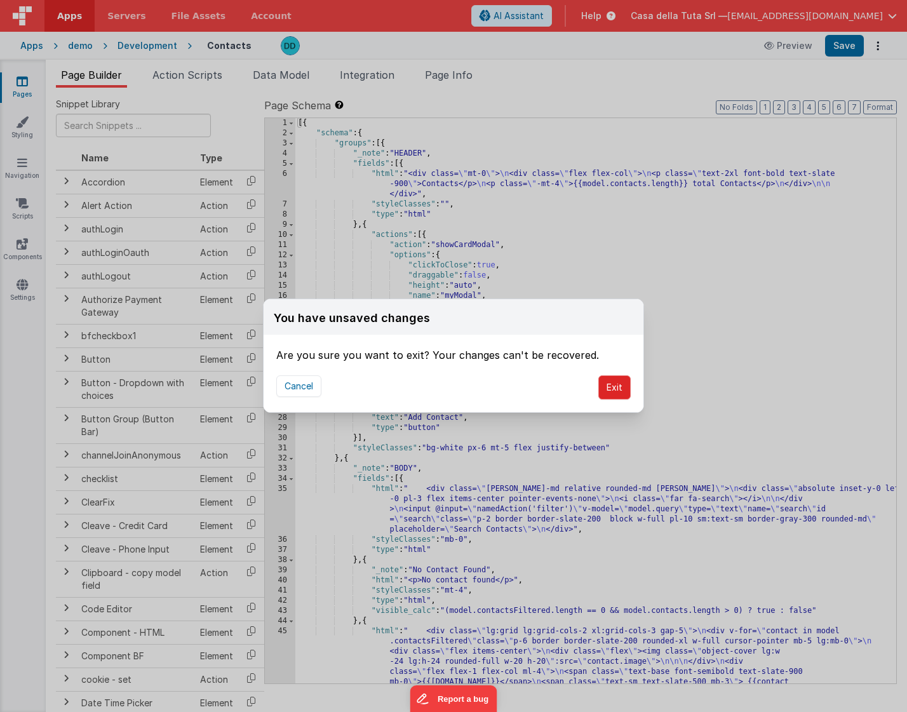
click at [608, 385] on button "Exit" at bounding box center [615, 388] width 32 height 24
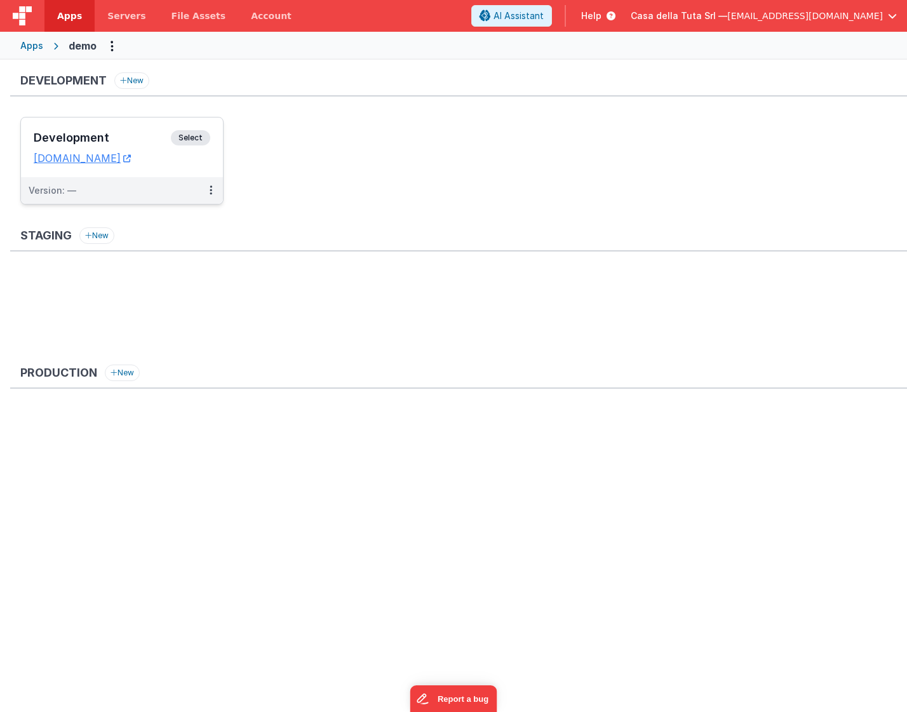
click at [178, 160] on dd "[DOMAIN_NAME]" at bounding box center [122, 158] width 177 height 13
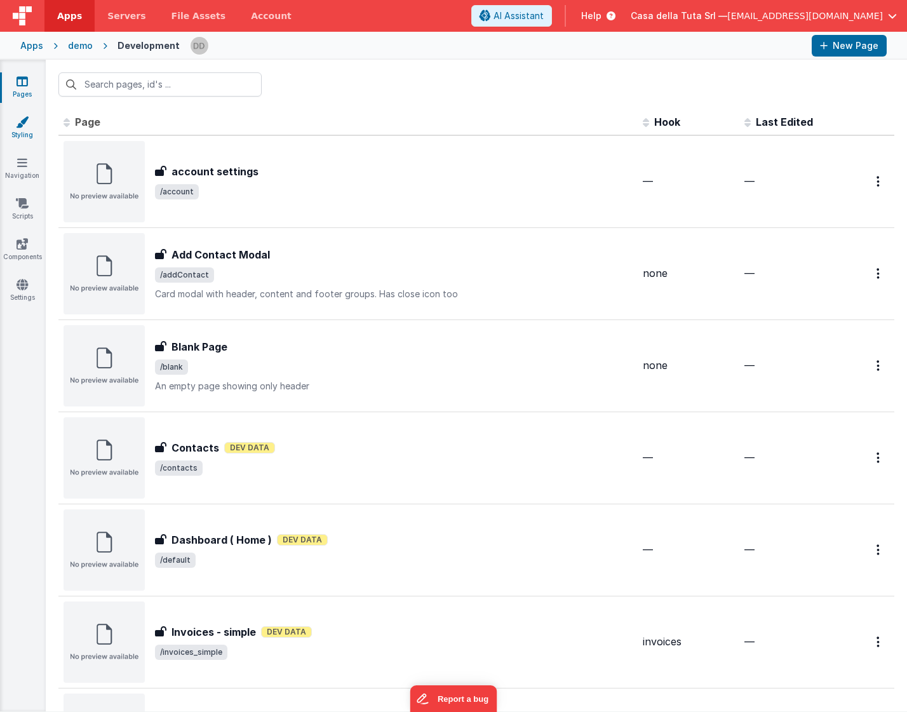
click at [18, 125] on icon at bounding box center [22, 122] width 13 height 13
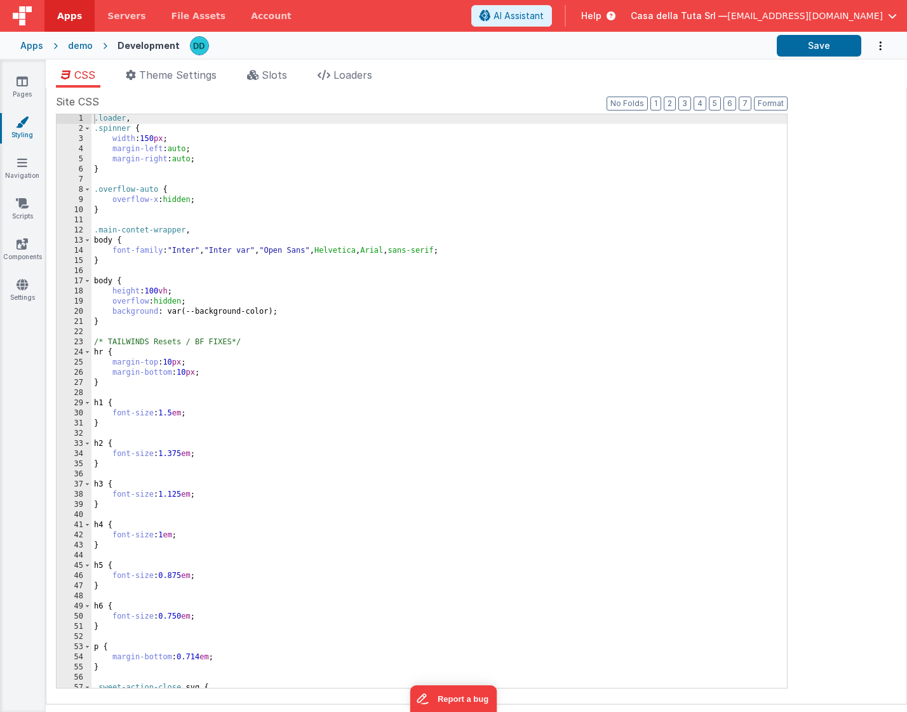
scroll to position [1, 0]
click at [198, 80] on span "Theme Settings" at bounding box center [178, 75] width 78 height 13
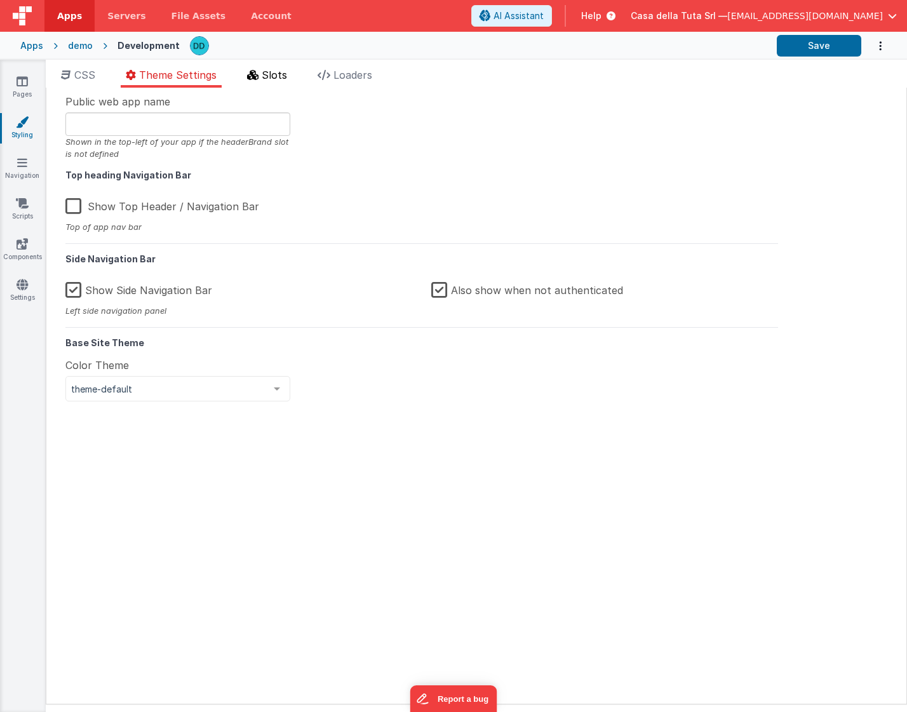
click at [278, 80] on span "Slots" at bounding box center [274, 75] width 25 height 13
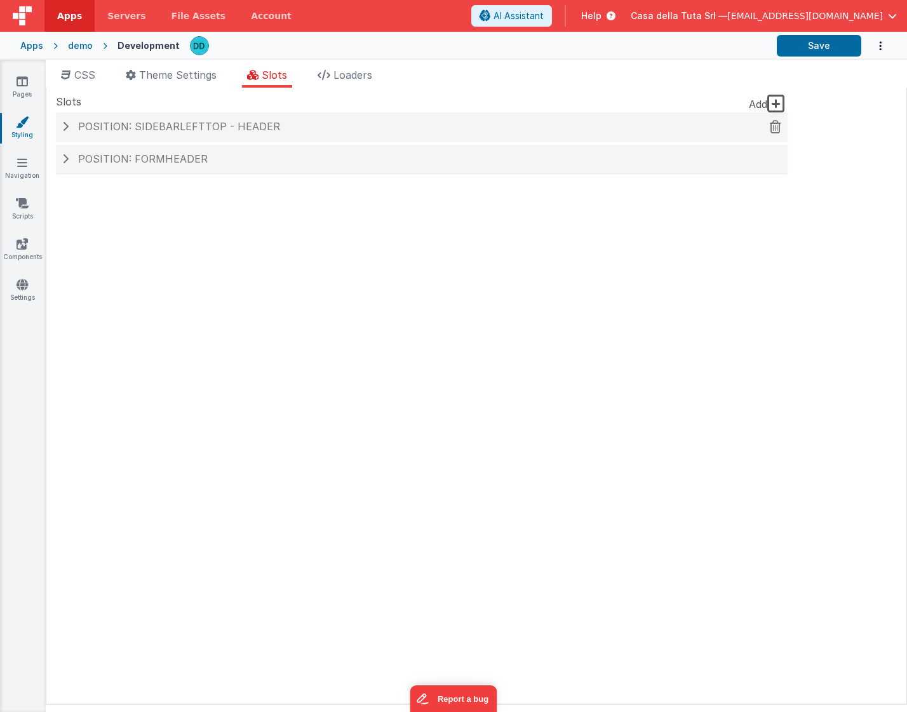
click at [68, 126] on h4 "Position: sidebarLeftTop - header" at bounding box center [421, 126] width 719 height 11
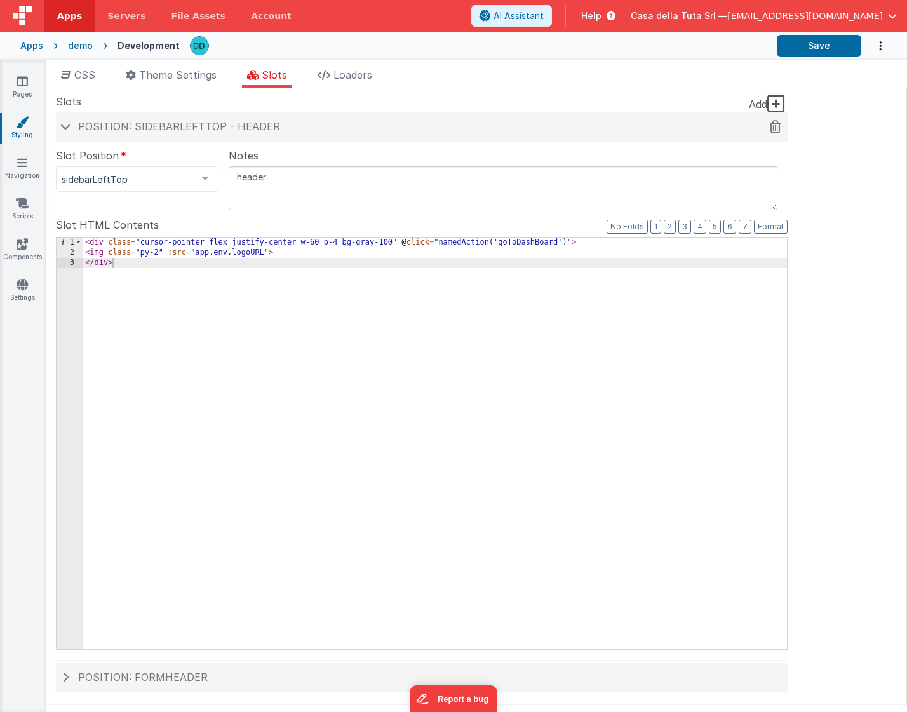
click at [68, 126] on span at bounding box center [65, 126] width 10 height 6
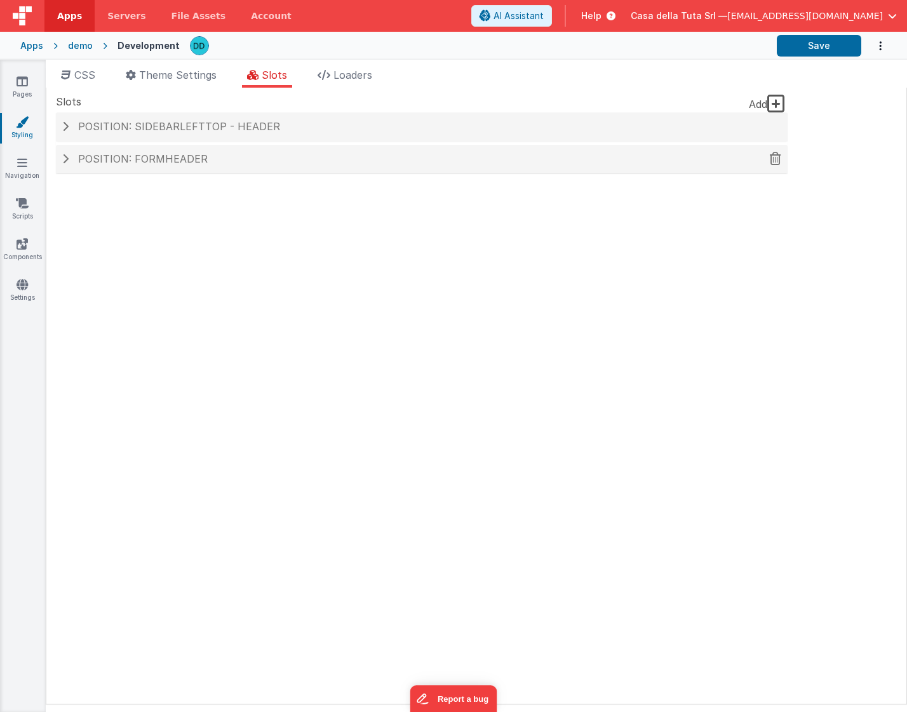
click at [65, 156] on span at bounding box center [65, 159] width 6 height 10
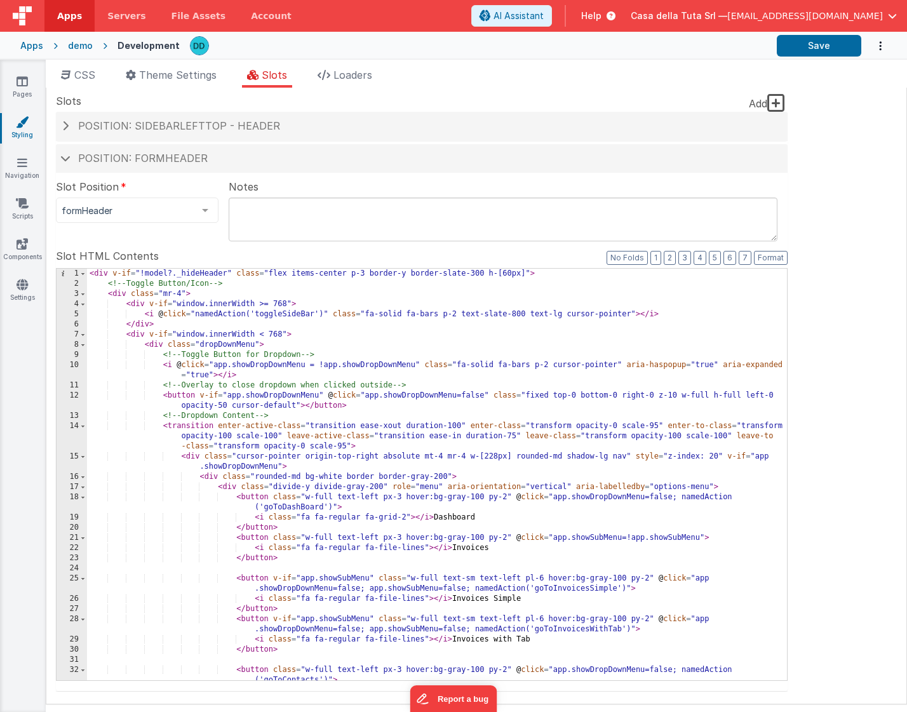
scroll to position [0, 0]
click at [207, 212] on div at bounding box center [205, 211] width 25 height 24
click at [119, 162] on span "Position: formHeader" at bounding box center [143, 159] width 130 height 13
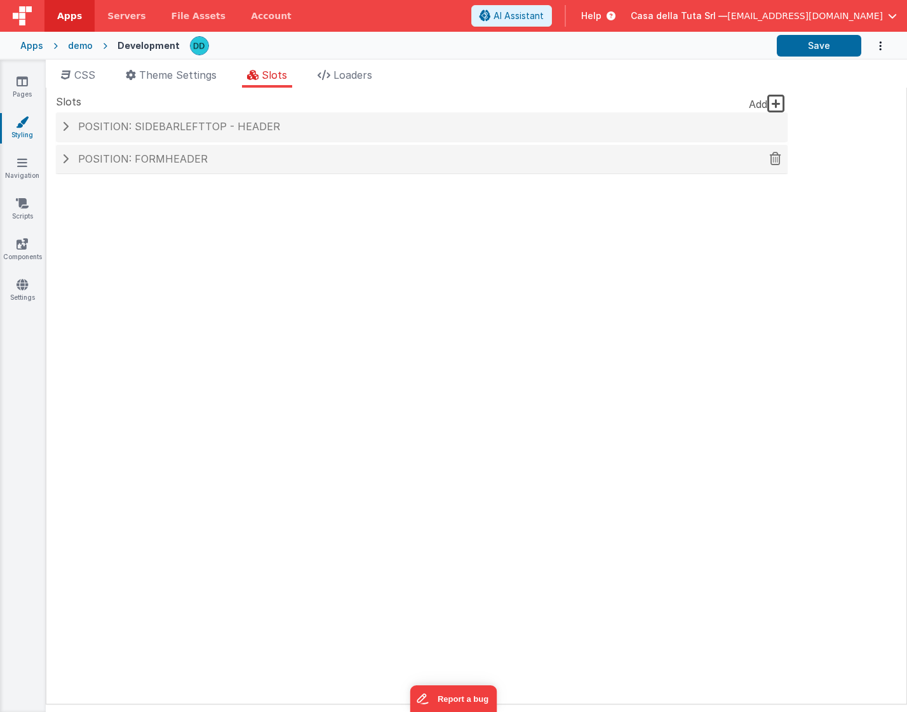
click at [119, 162] on span "Position: formHeader" at bounding box center [143, 159] width 130 height 13
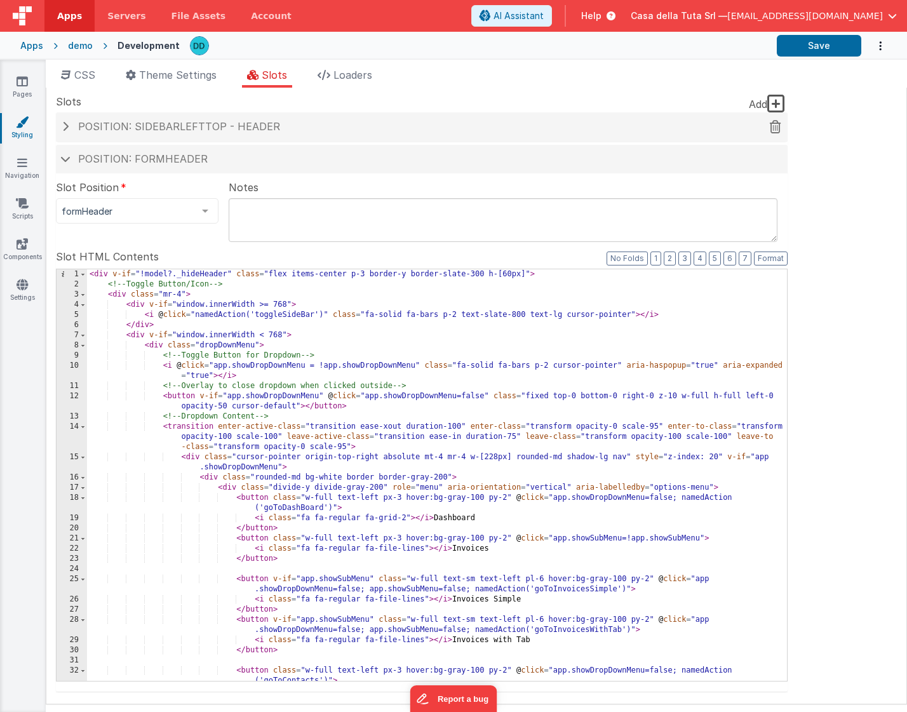
click at [183, 130] on span "Position: sidebarLeftTop - header" at bounding box center [179, 126] width 202 height 13
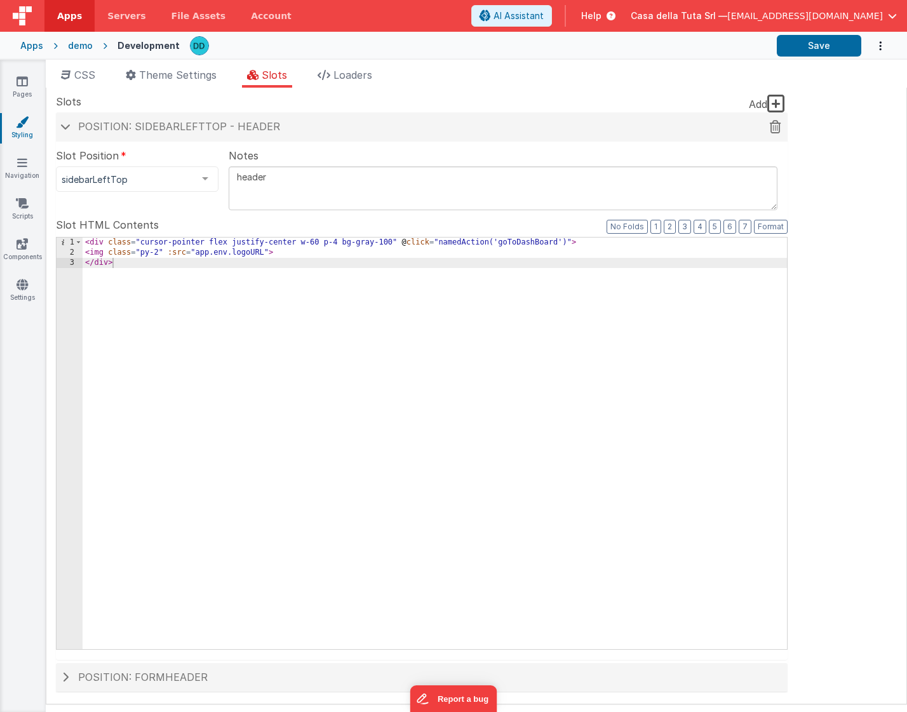
click at [183, 130] on span "Position: sidebarLeftTop - header" at bounding box center [179, 126] width 202 height 13
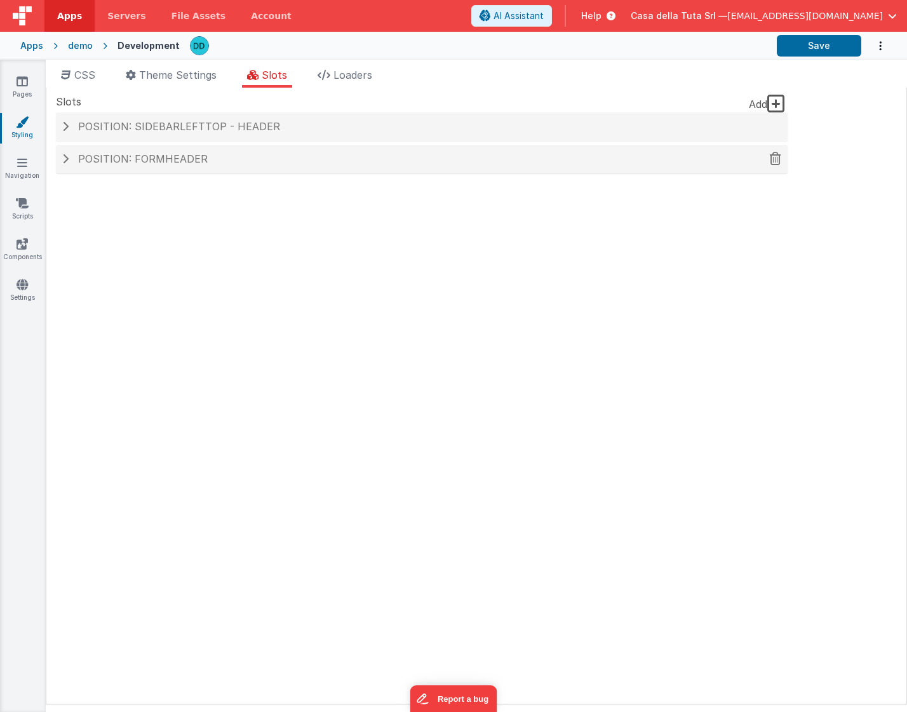
click at [151, 162] on span "Position: formHeader" at bounding box center [143, 159] width 130 height 13
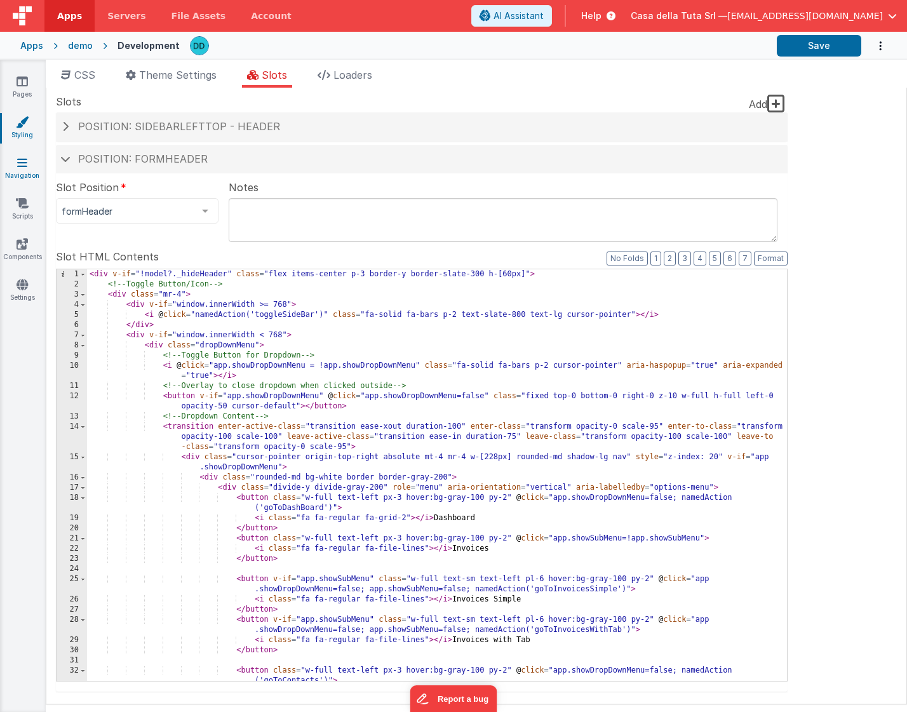
click at [27, 161] on icon at bounding box center [22, 162] width 10 height 13
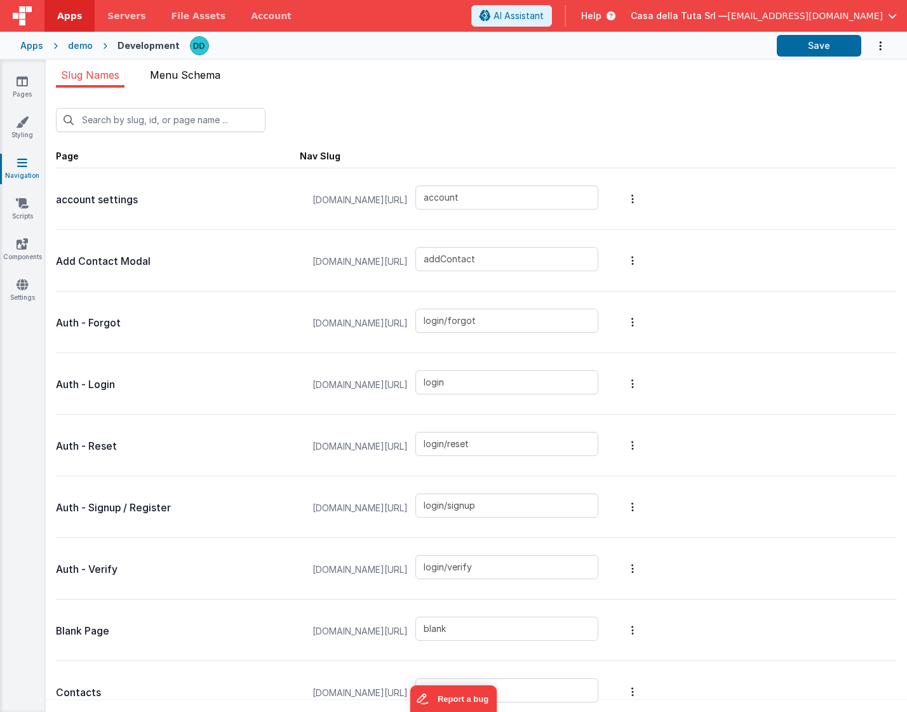
click at [184, 83] on li "Menu Schema" at bounding box center [185, 77] width 81 height 20
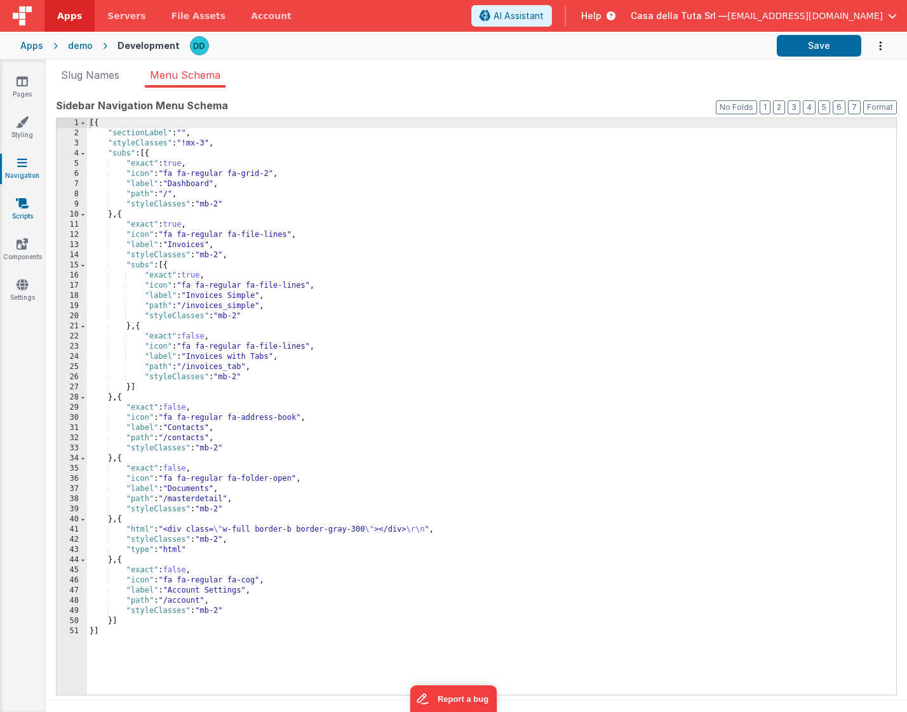
click at [28, 219] on link "Scripts" at bounding box center [22, 209] width 46 height 25
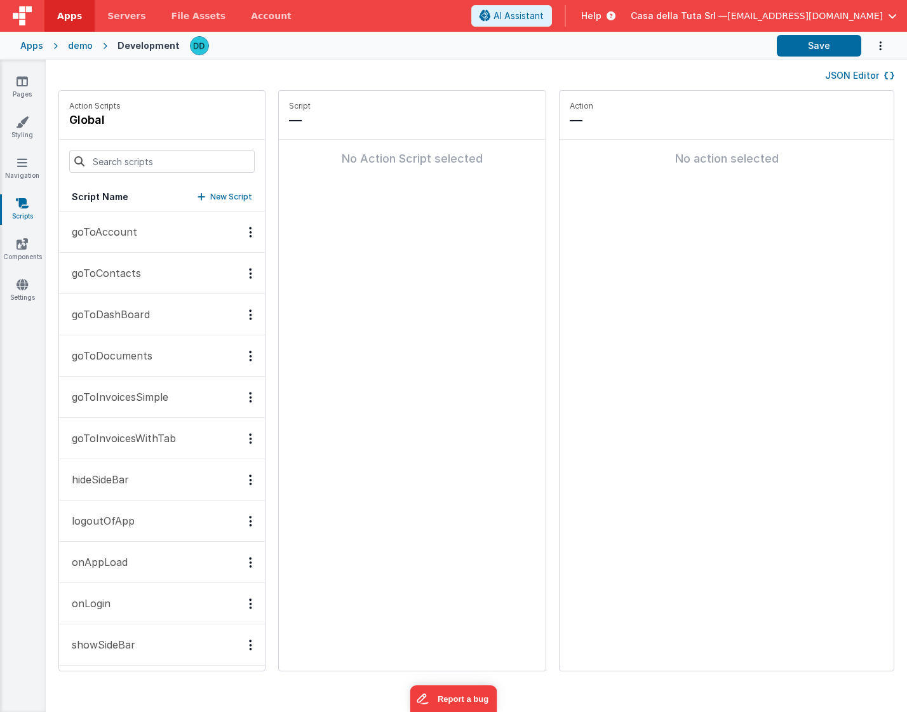
click at [147, 231] on button "goToAccount" at bounding box center [162, 232] width 206 height 41
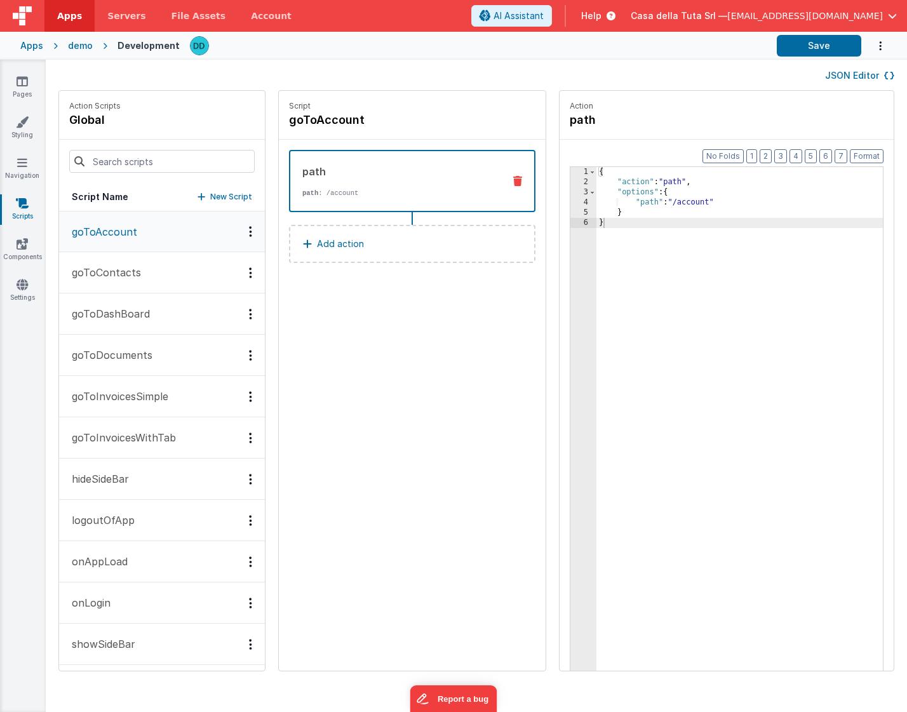
click at [128, 273] on p "goToContacts" at bounding box center [102, 272] width 77 height 15
click at [136, 302] on button "goToDashBoard" at bounding box center [162, 314] width 206 height 41
click at [142, 346] on button "goToDocuments" at bounding box center [162, 355] width 206 height 41
click at [129, 386] on button "goToInvoicesSimple" at bounding box center [162, 396] width 206 height 41
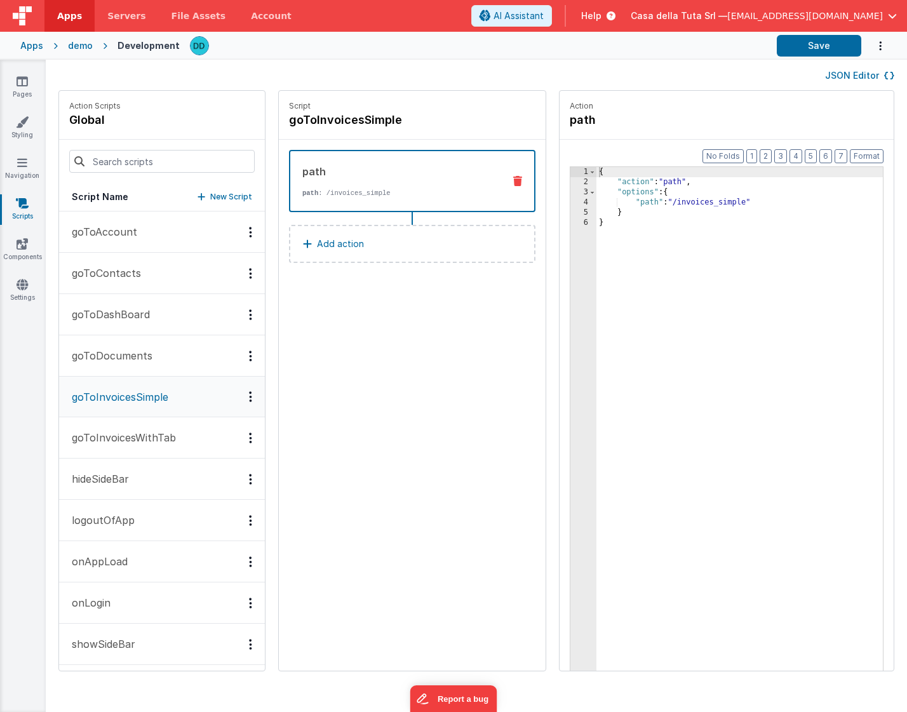
scroll to position [46, 0]
click at [140, 393] on button "goToInvoicesWithTab" at bounding box center [162, 397] width 206 height 41
click at [135, 438] on button "hideSideBar" at bounding box center [162, 435] width 206 height 41
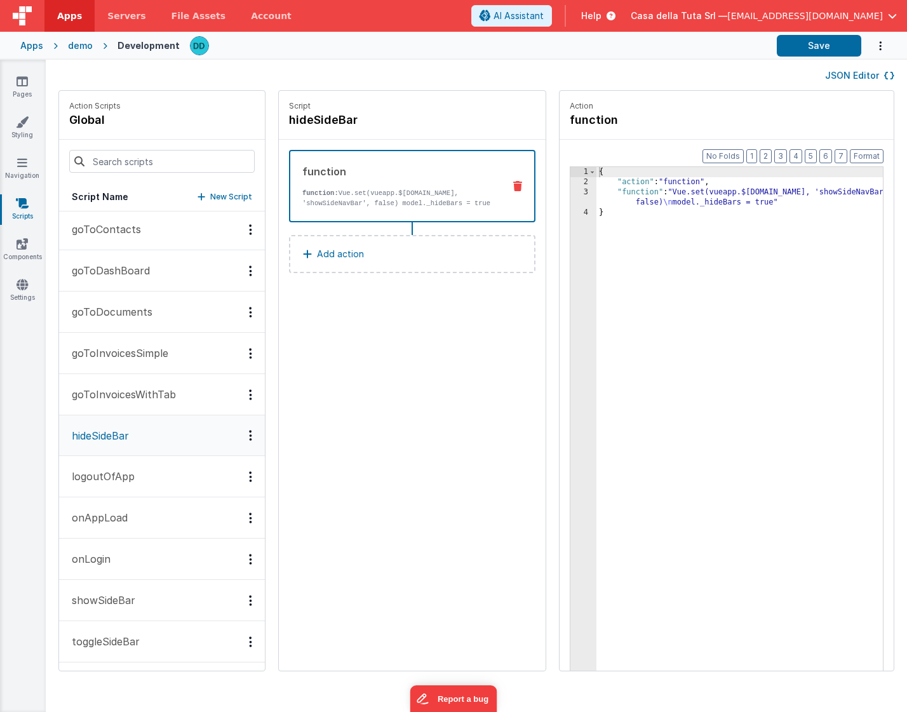
click at [118, 483] on p "logoutOfApp" at bounding box center [99, 476] width 71 height 15
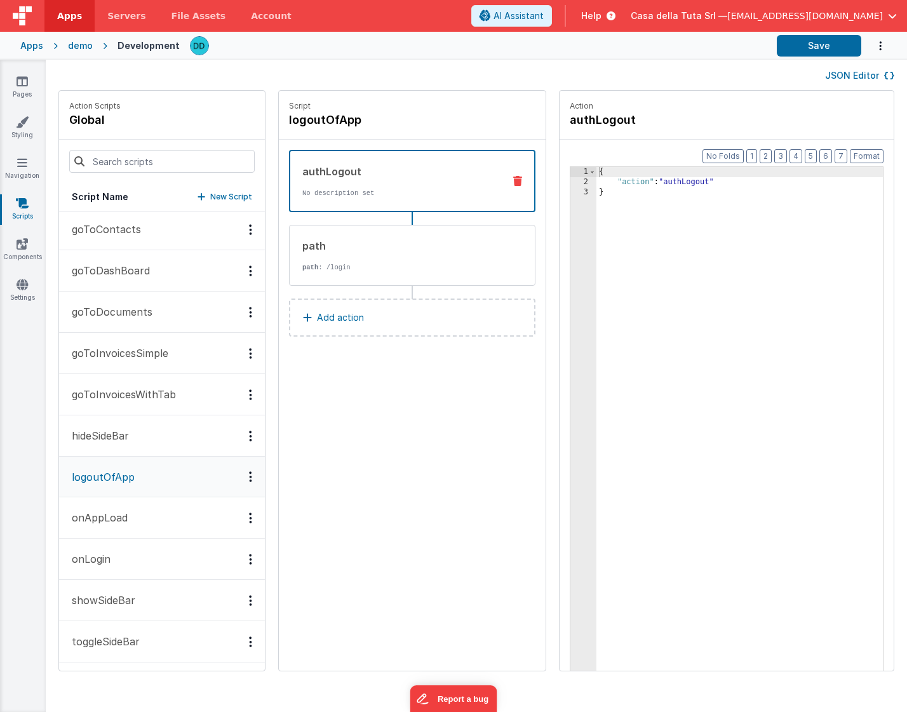
click at [126, 516] on p "onAppLoad" at bounding box center [96, 517] width 64 height 15
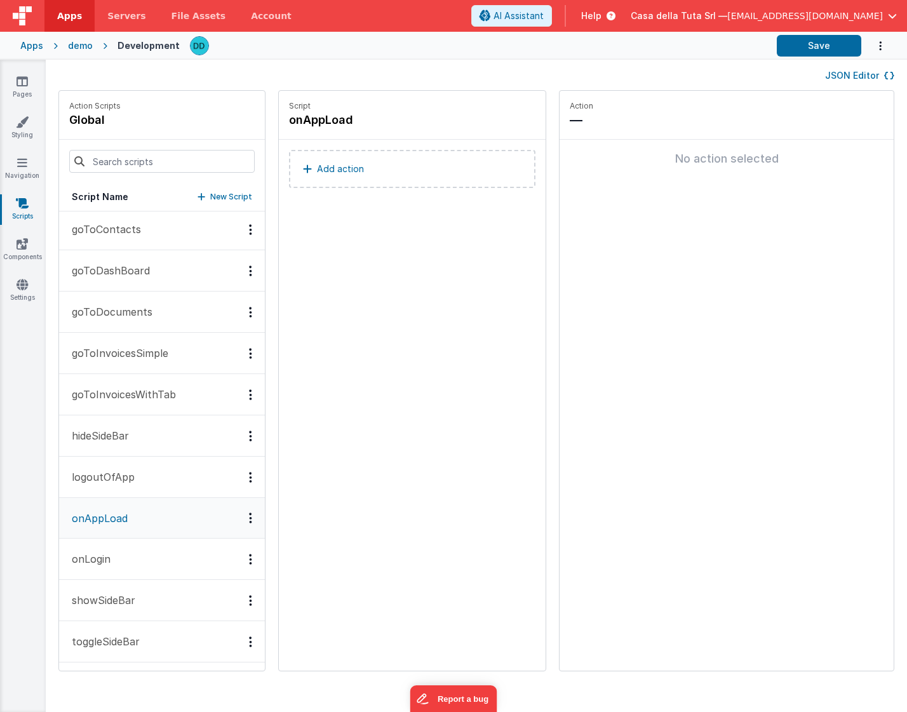
click at [118, 556] on button "onLogin" at bounding box center [162, 559] width 206 height 41
click at [126, 582] on button "showSideBar" at bounding box center [162, 600] width 206 height 41
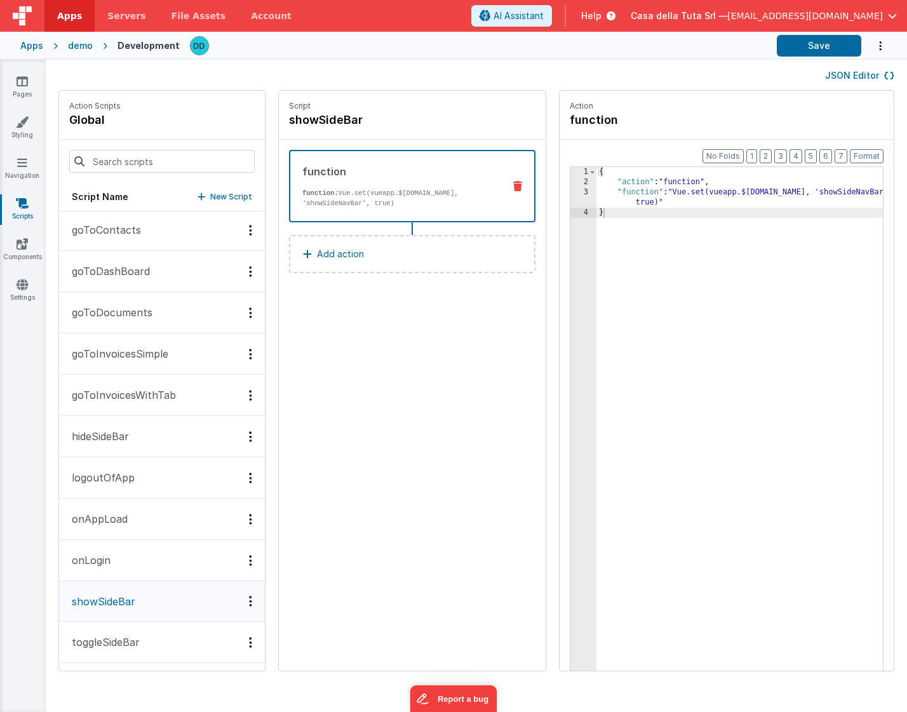
scroll to position [46, 0]
click at [133, 649] on button "toggleSideBar" at bounding box center [162, 640] width 206 height 41
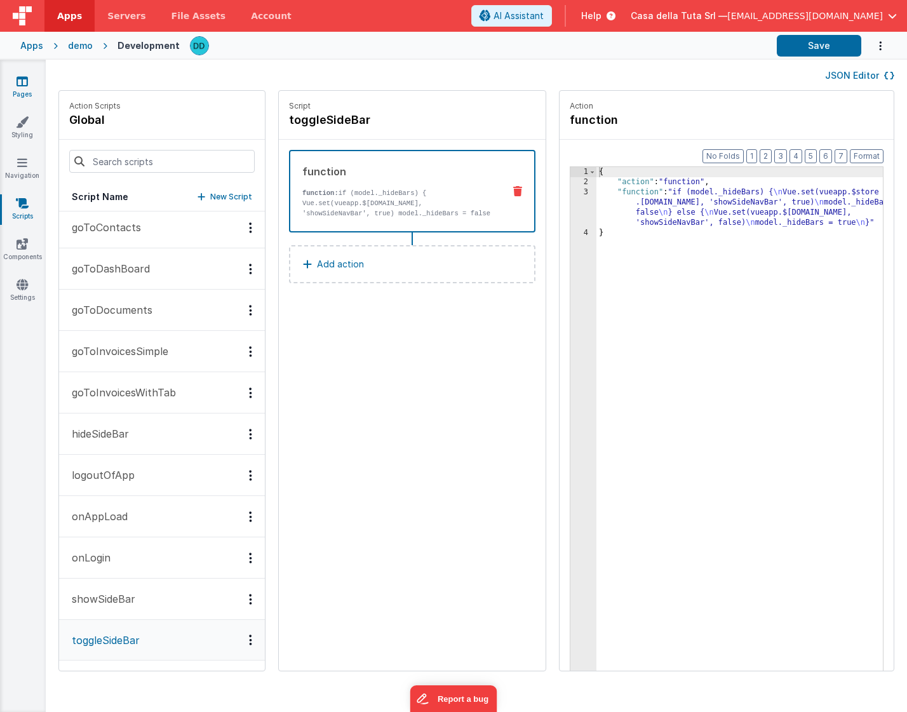
click at [26, 85] on icon at bounding box center [22, 81] width 11 height 13
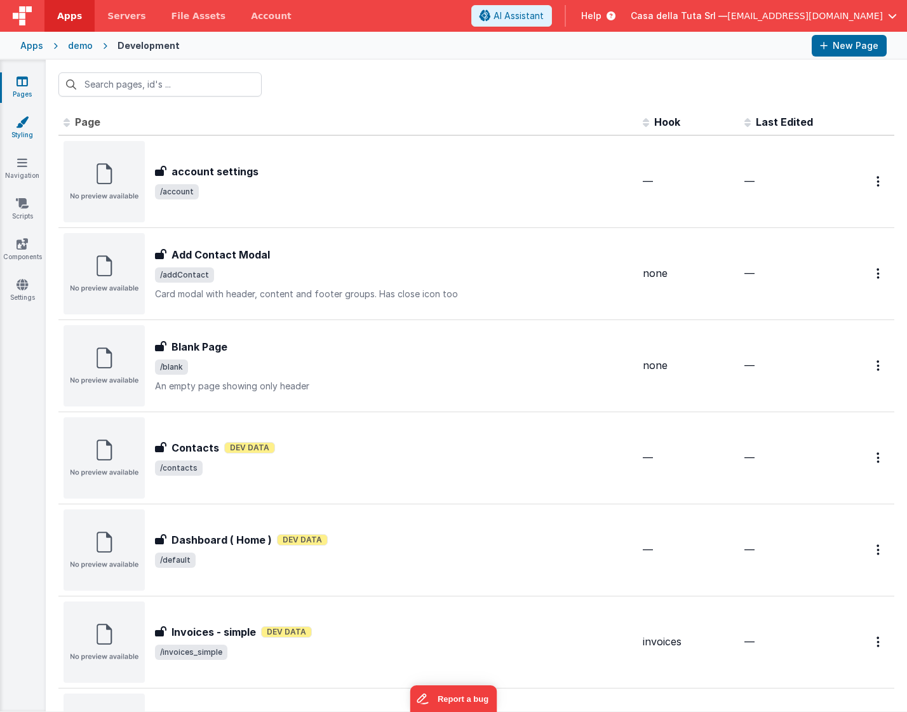
click at [23, 125] on icon at bounding box center [22, 122] width 13 height 13
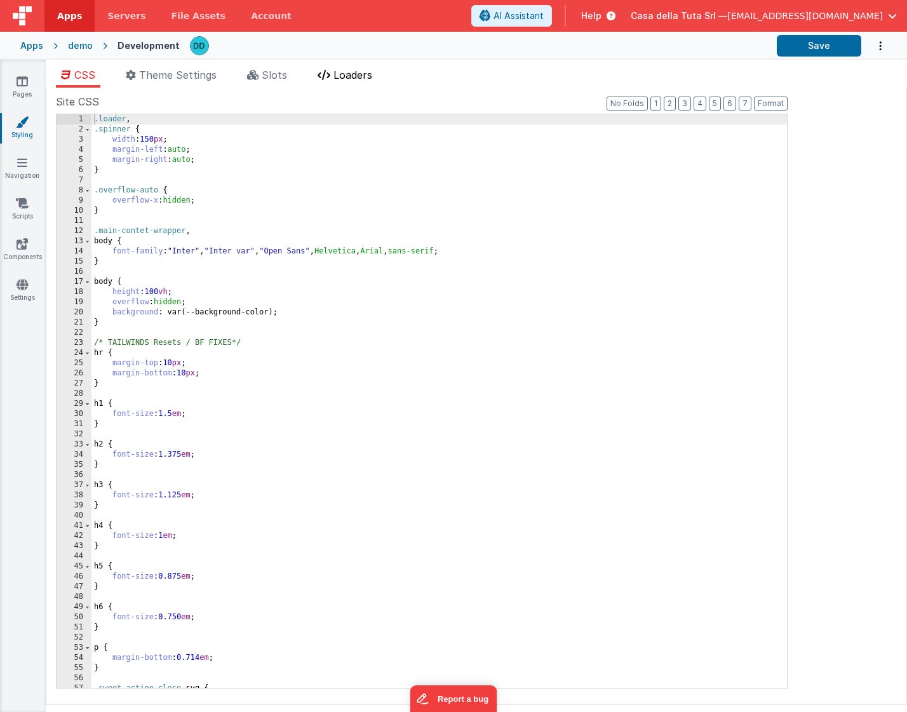
click at [358, 73] on span "Loaders" at bounding box center [353, 75] width 39 height 13
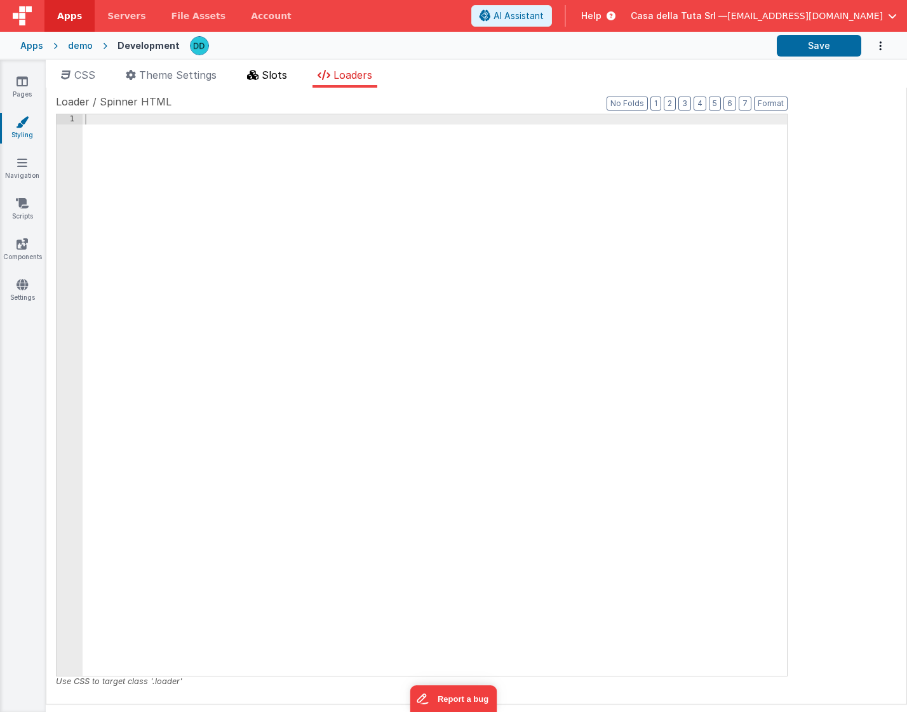
click at [282, 74] on span "Slots" at bounding box center [274, 75] width 25 height 13
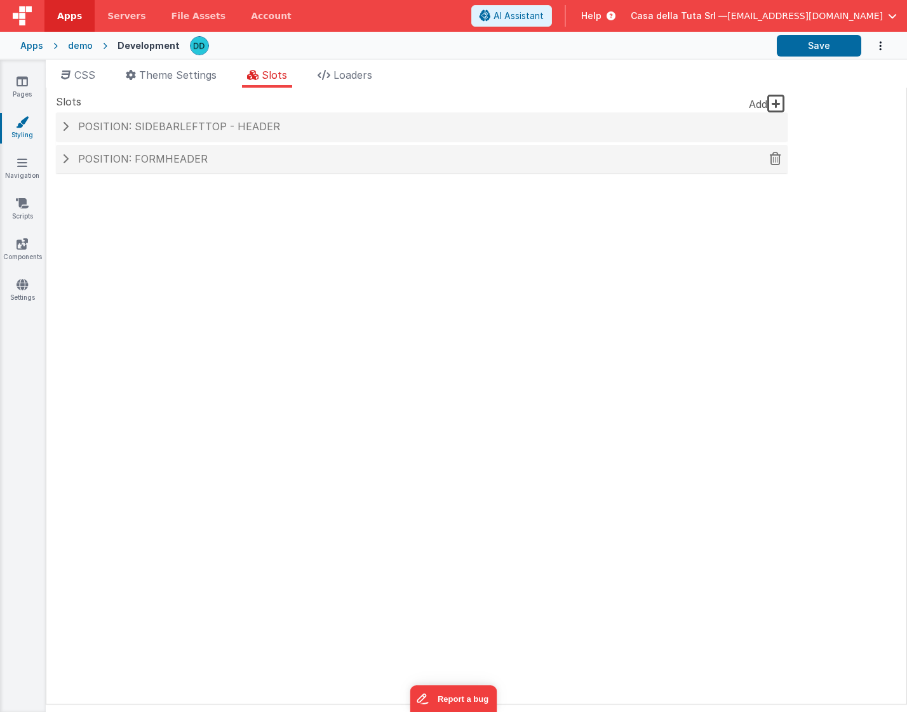
click at [64, 159] on span at bounding box center [65, 159] width 6 height 10
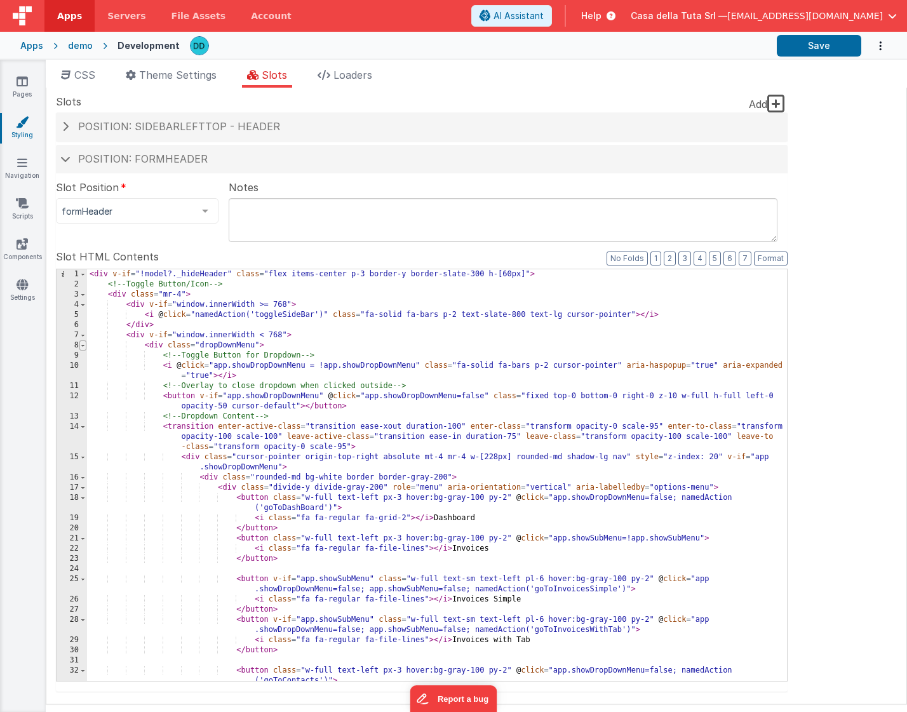
click at [85, 348] on span at bounding box center [82, 346] width 7 height 10
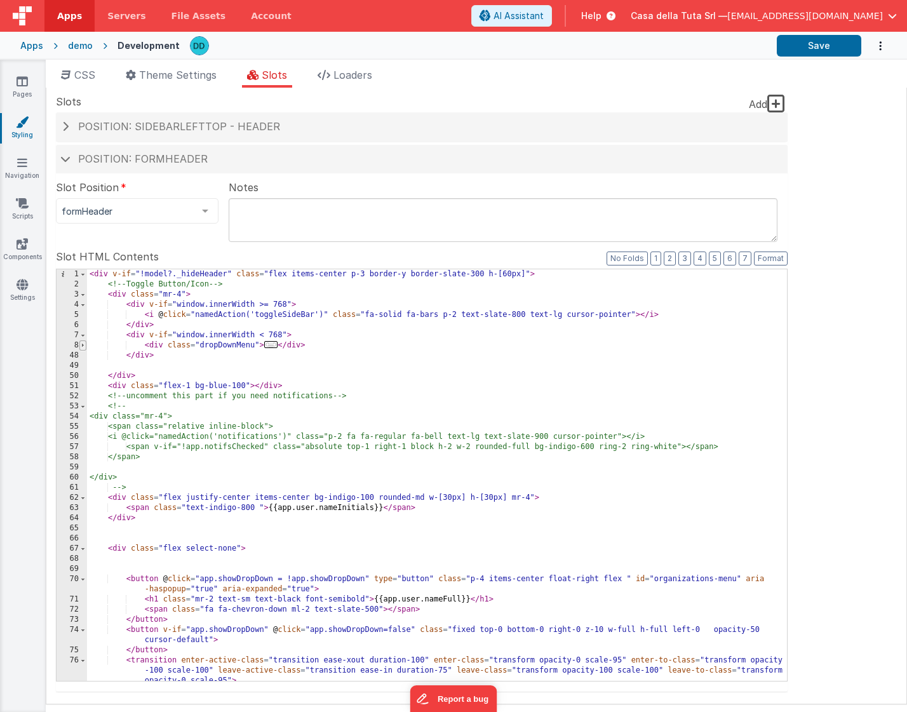
click at [85, 348] on span at bounding box center [82, 346] width 7 height 10
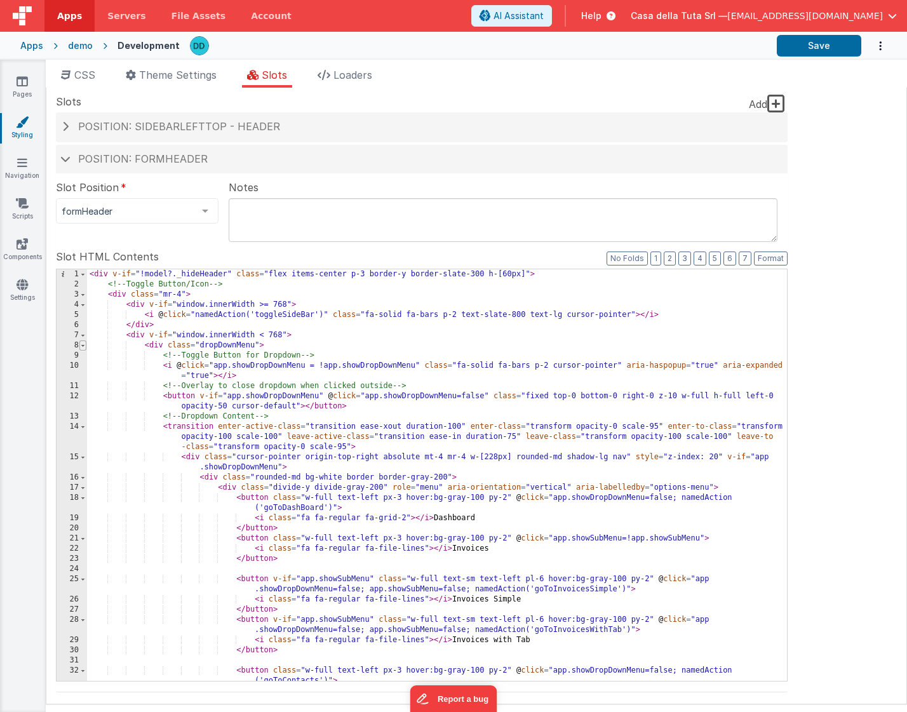
click at [85, 346] on span at bounding box center [82, 346] width 7 height 10
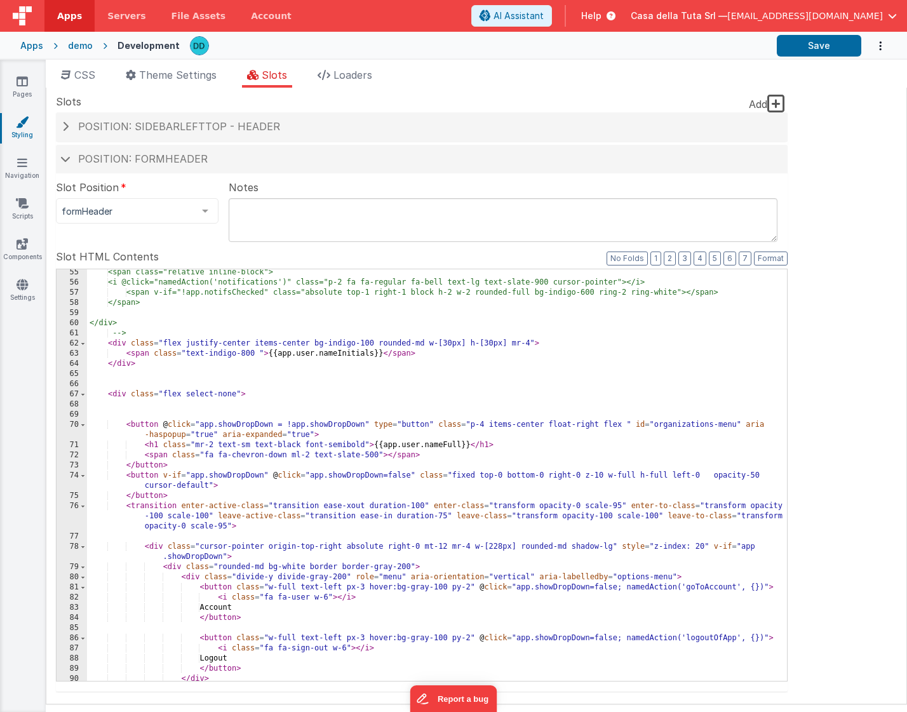
scroll to position [155, 0]
click at [32, 50] on div "Apps" at bounding box center [31, 45] width 23 height 13
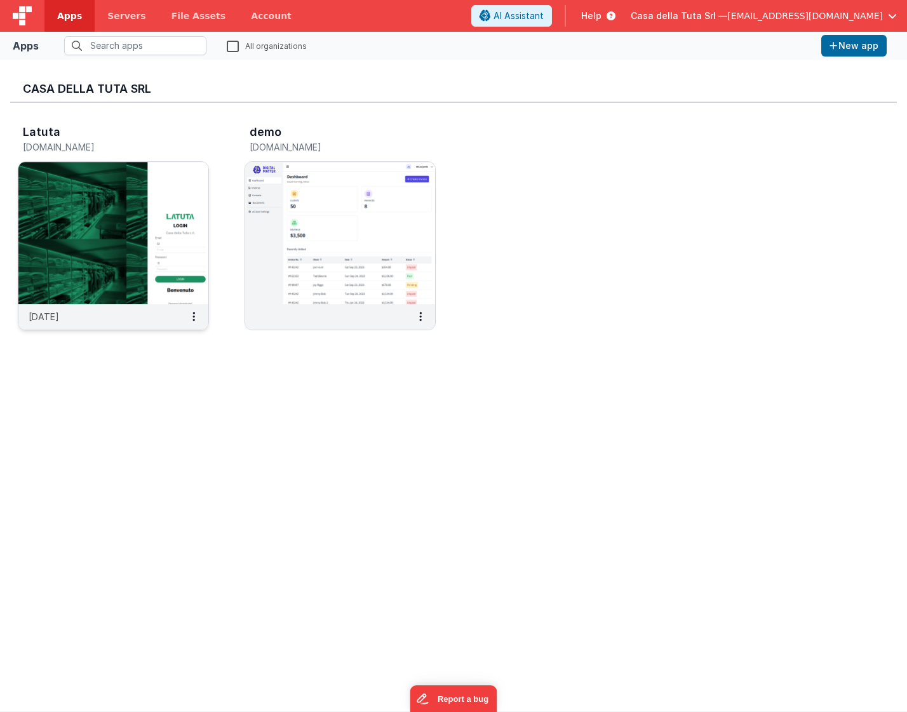
click at [89, 212] on img at bounding box center [113, 233] width 190 height 142
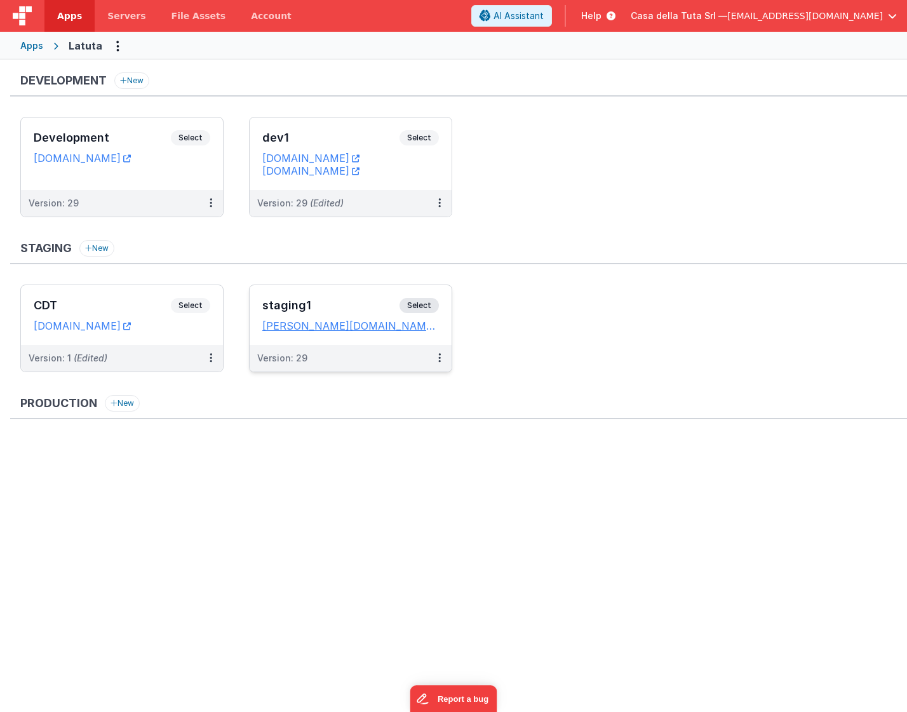
click at [416, 339] on div "staging1 Select URLs [PERSON_NAME][DOMAIN_NAME]" at bounding box center [351, 315] width 202 height 60
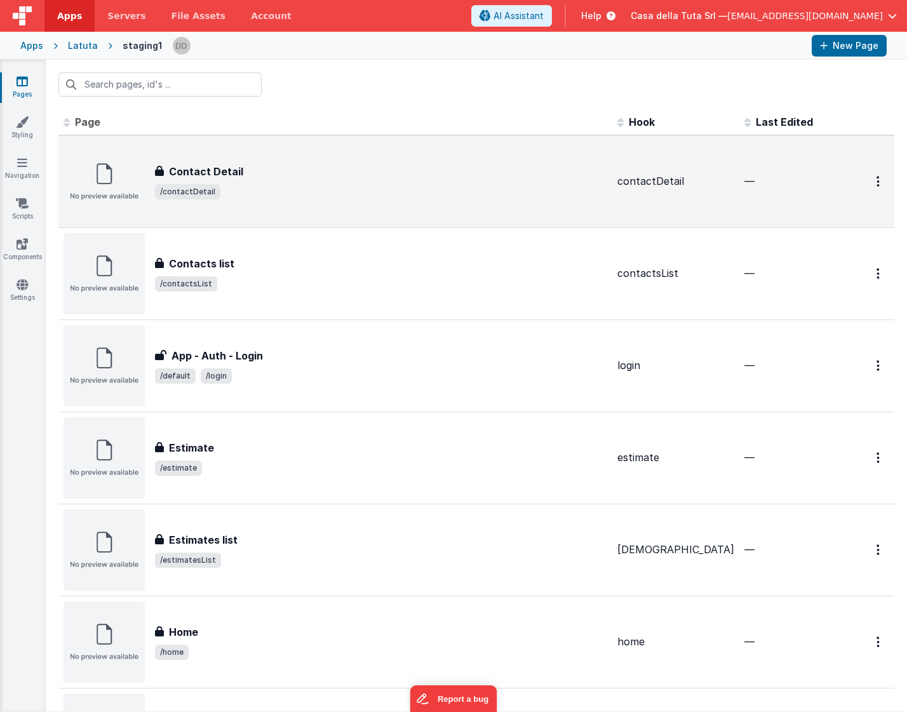
click at [326, 206] on div "Contact Detail Contact Detail /contactDetail" at bounding box center [336, 181] width 544 height 81
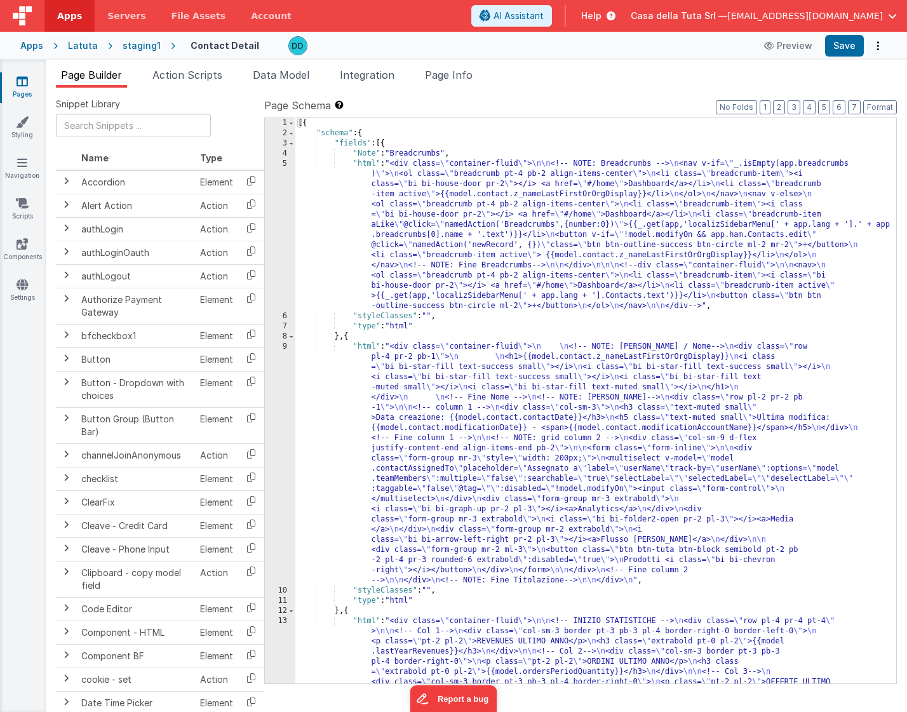
click at [284, 166] on div "5" at bounding box center [280, 235] width 31 height 153
click at [285, 164] on div "5" at bounding box center [280, 235] width 31 height 153
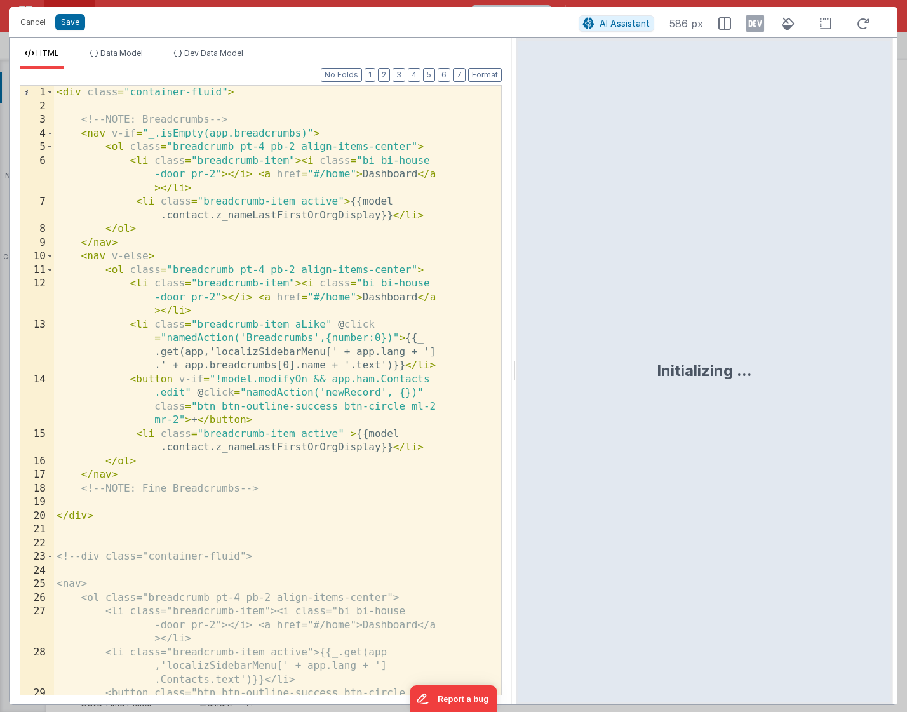
drag, startPoint x: 451, startPoint y: 376, endPoint x: 516, endPoint y: 360, distance: 67.5
click at [516, 360] on html "Cancel Save AI Assistant 586 px HTML Data Model Dev Data Model Format 7 6 5 4 3…" at bounding box center [453, 356] width 907 height 712
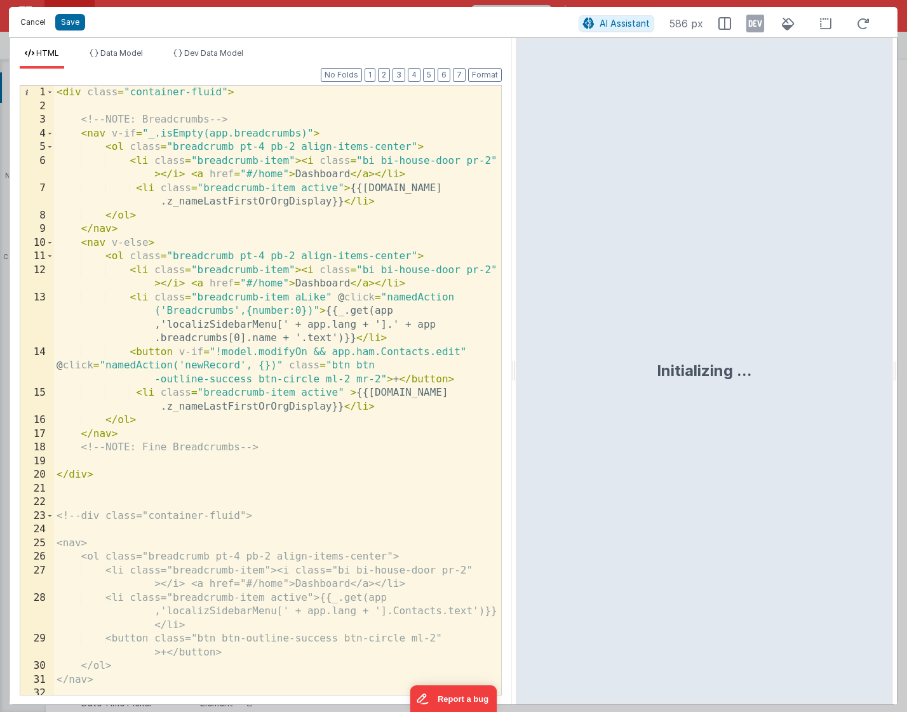
click at [32, 25] on button "Cancel" at bounding box center [33, 22] width 38 height 18
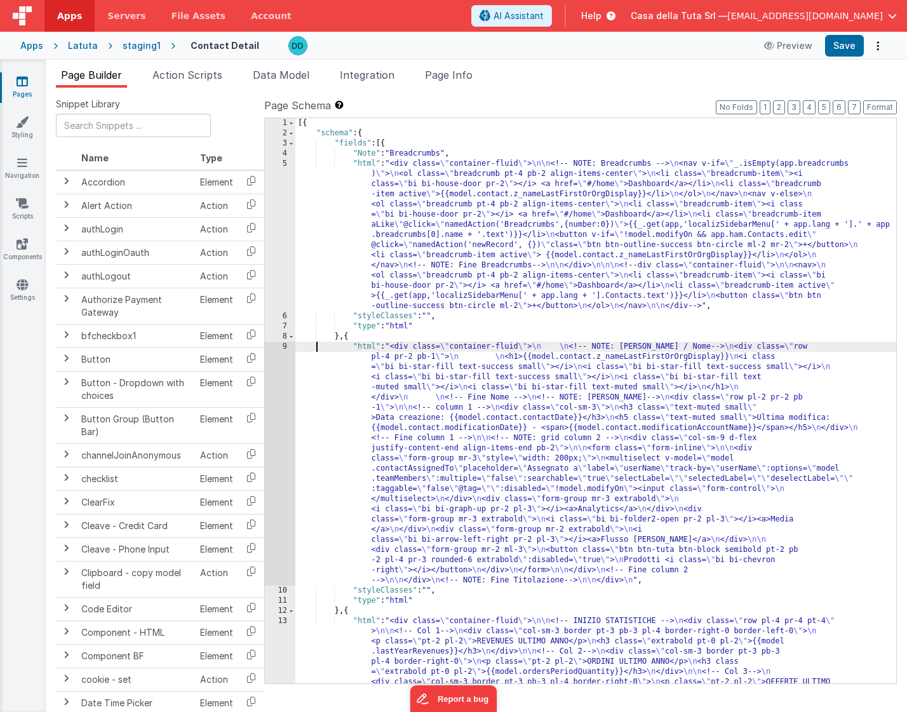
click at [318, 343] on div "[{ "schema" : { "fields" : [{ "Note" : "Breadcrumbs" , "html" : "<div class= \"…" at bounding box center [595, 462] width 601 height 688
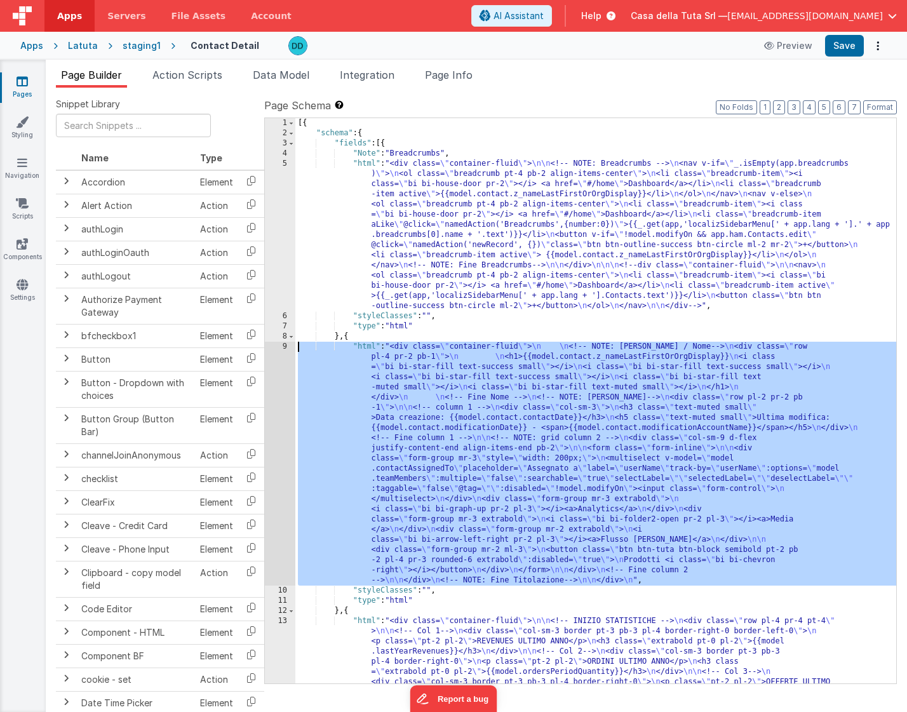
click at [283, 346] on div "9" at bounding box center [280, 464] width 31 height 244
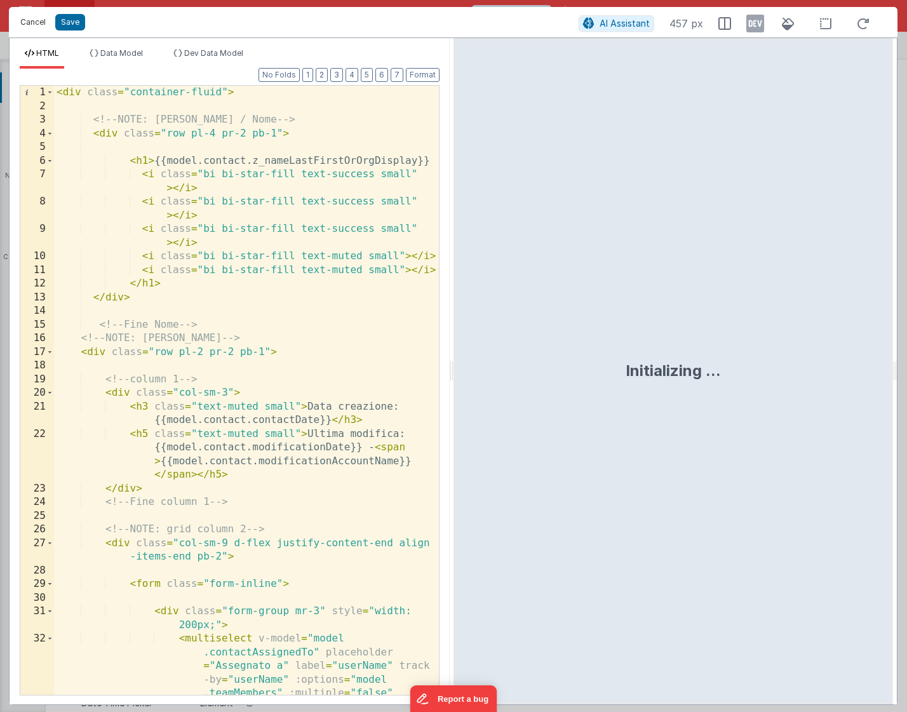
click at [33, 25] on button "Cancel" at bounding box center [33, 22] width 38 height 18
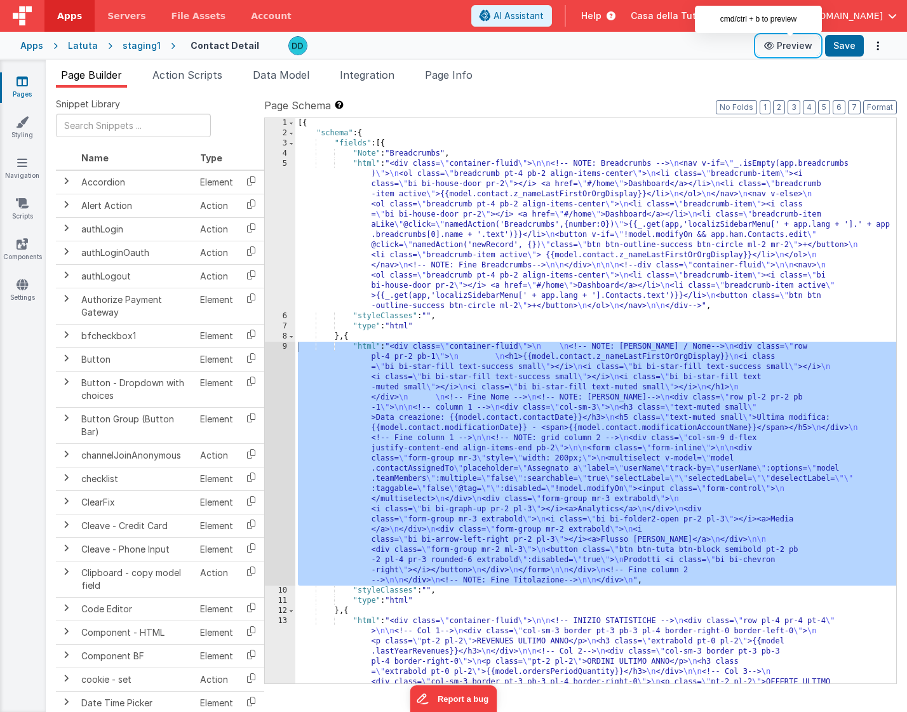
click at [795, 47] on button "Preview" at bounding box center [789, 46] width 64 height 20
click at [35, 46] on div "Apps" at bounding box center [31, 45] width 23 height 13
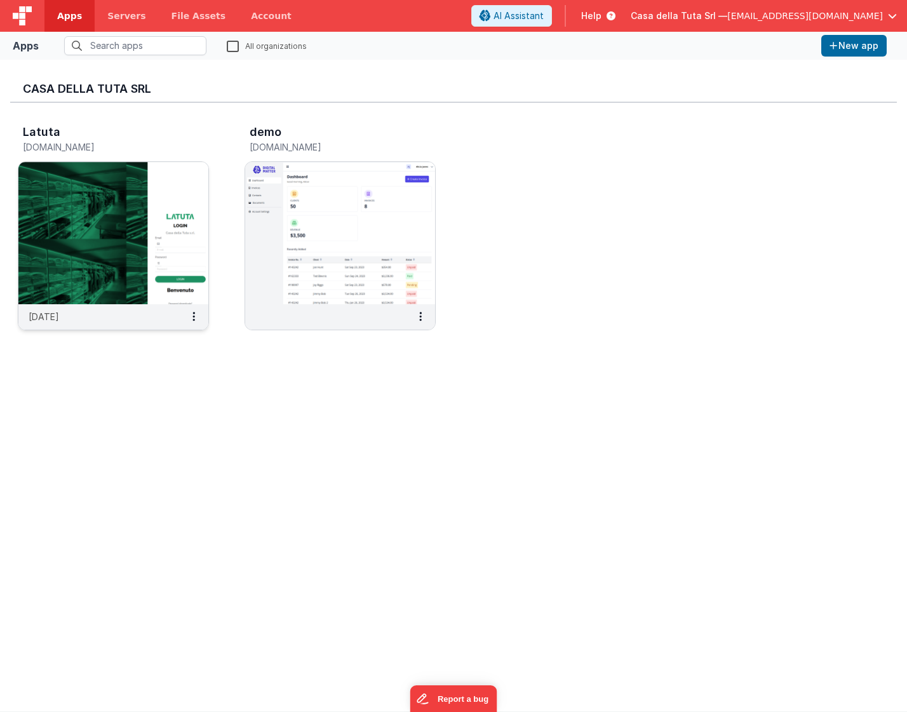
click at [76, 219] on img at bounding box center [113, 233] width 190 height 142
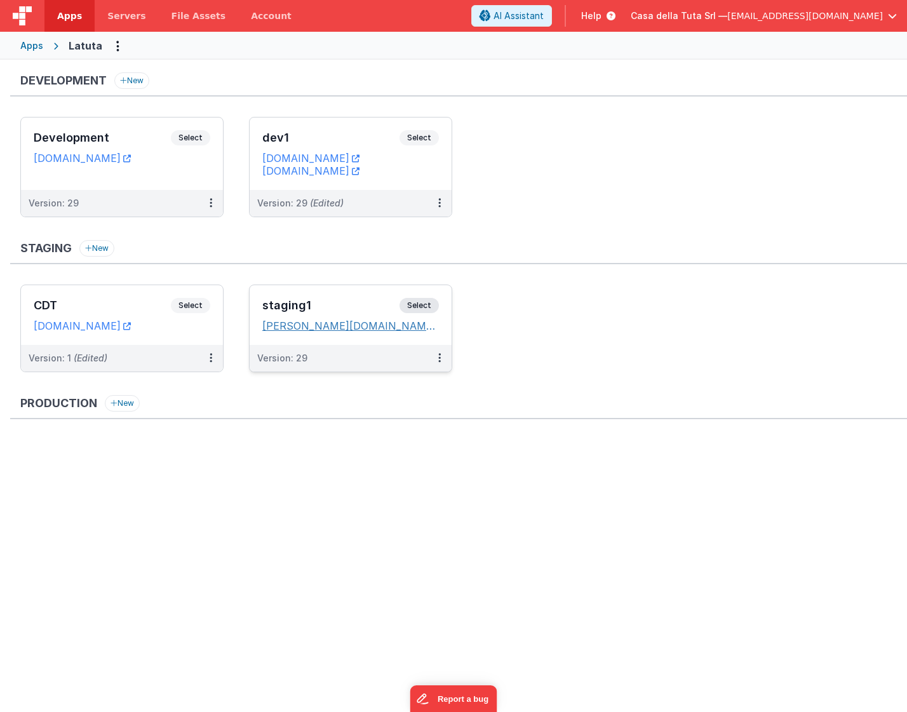
click at [439, 327] on icon at bounding box center [443, 326] width 8 height 1
click at [131, 158] on icon at bounding box center [127, 158] width 8 height 1
click at [438, 358] on icon at bounding box center [439, 358] width 3 height 1
click at [427, 390] on link "Edit" at bounding box center [396, 387] width 112 height 23
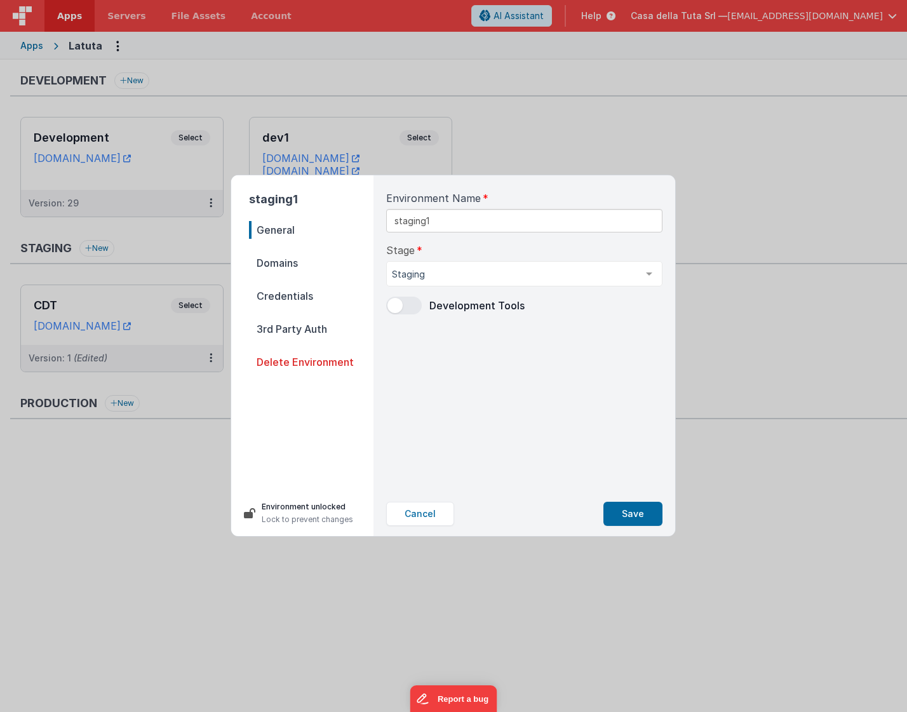
click at [343, 301] on span "Credentials" at bounding box center [311, 296] width 125 height 18
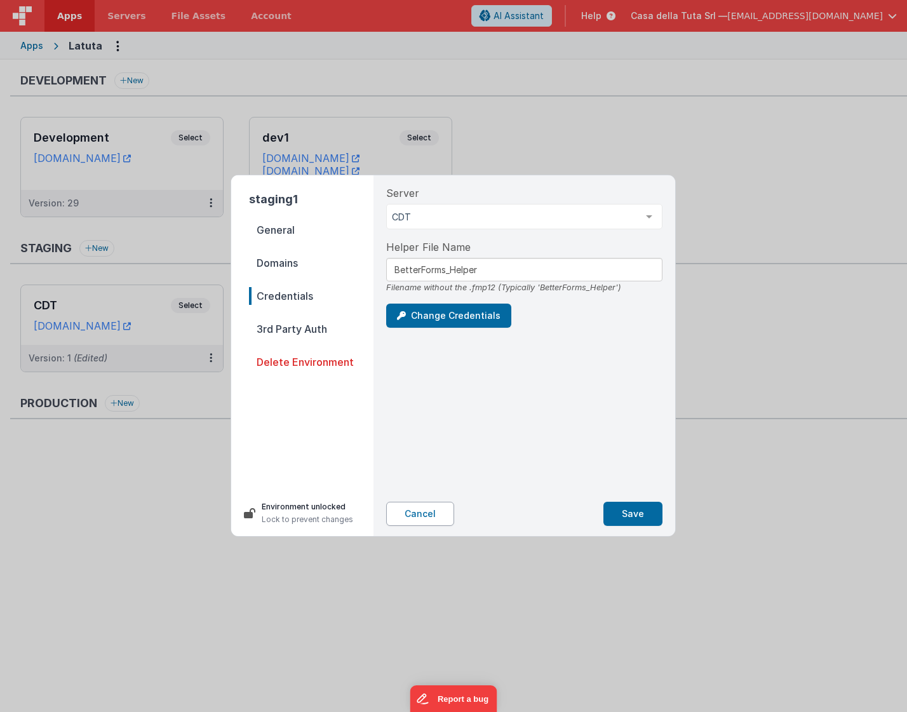
click at [423, 516] on button "Cancel" at bounding box center [420, 514] width 68 height 24
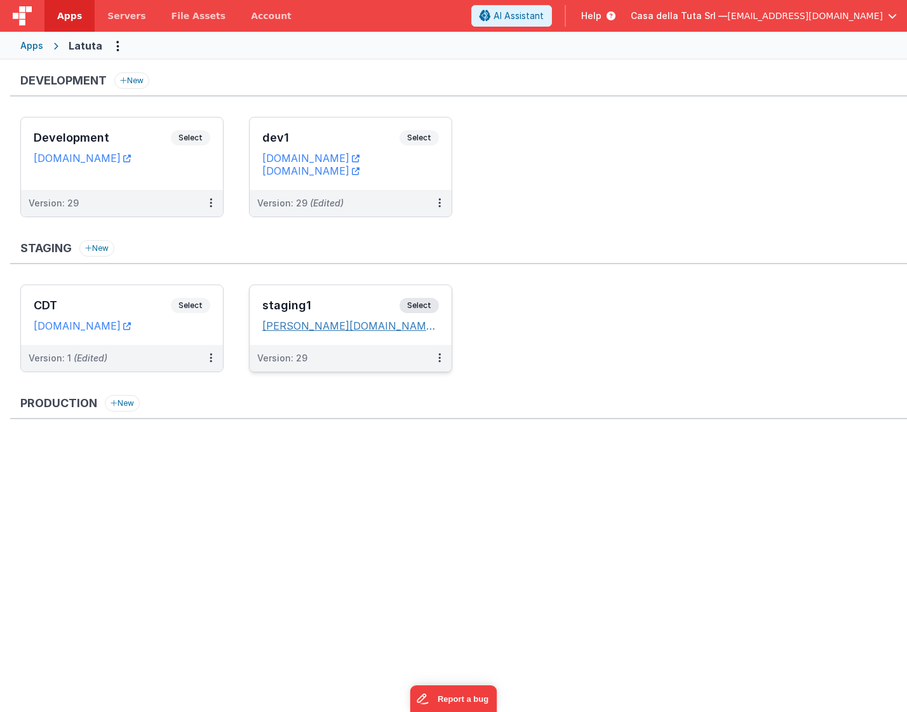
click at [439, 327] on icon at bounding box center [443, 326] width 8 height 1
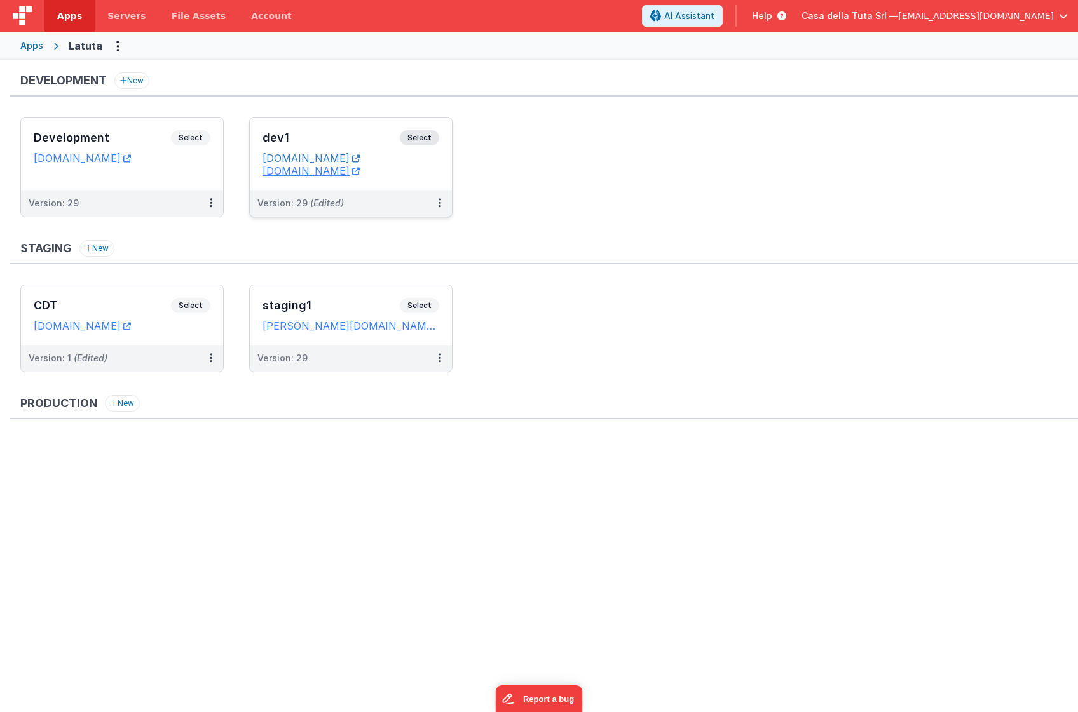
click at [360, 158] on icon at bounding box center [356, 158] width 8 height 1
click at [37, 44] on div "Apps" at bounding box center [31, 45] width 23 height 13
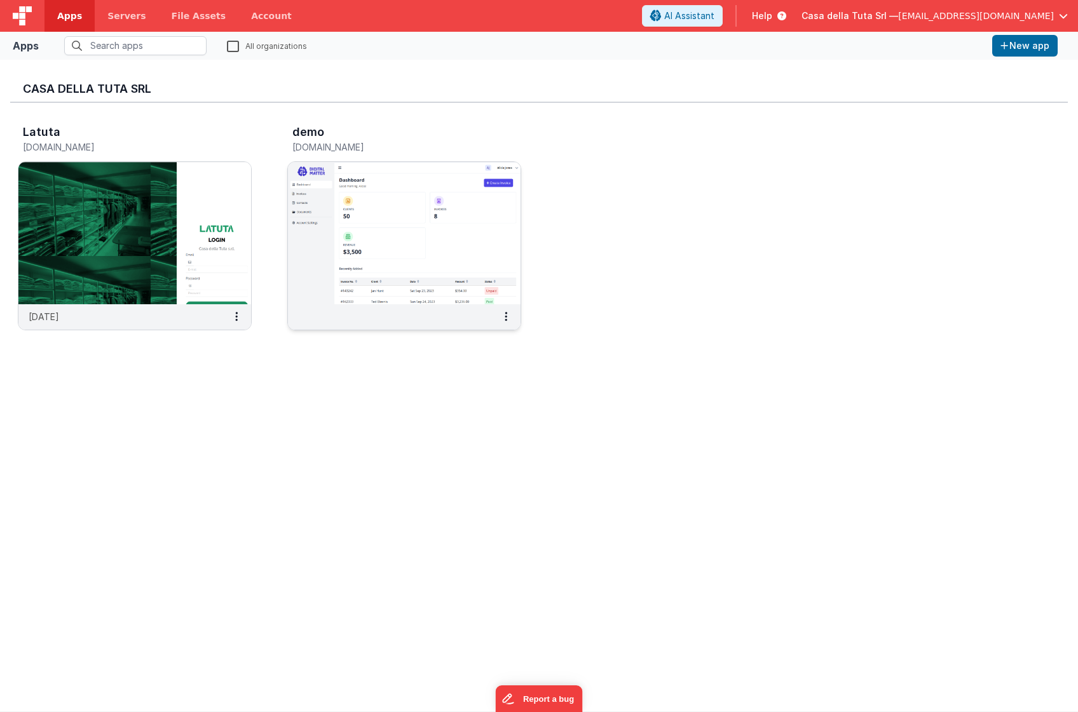
click at [395, 225] on img at bounding box center [404, 233] width 233 height 142
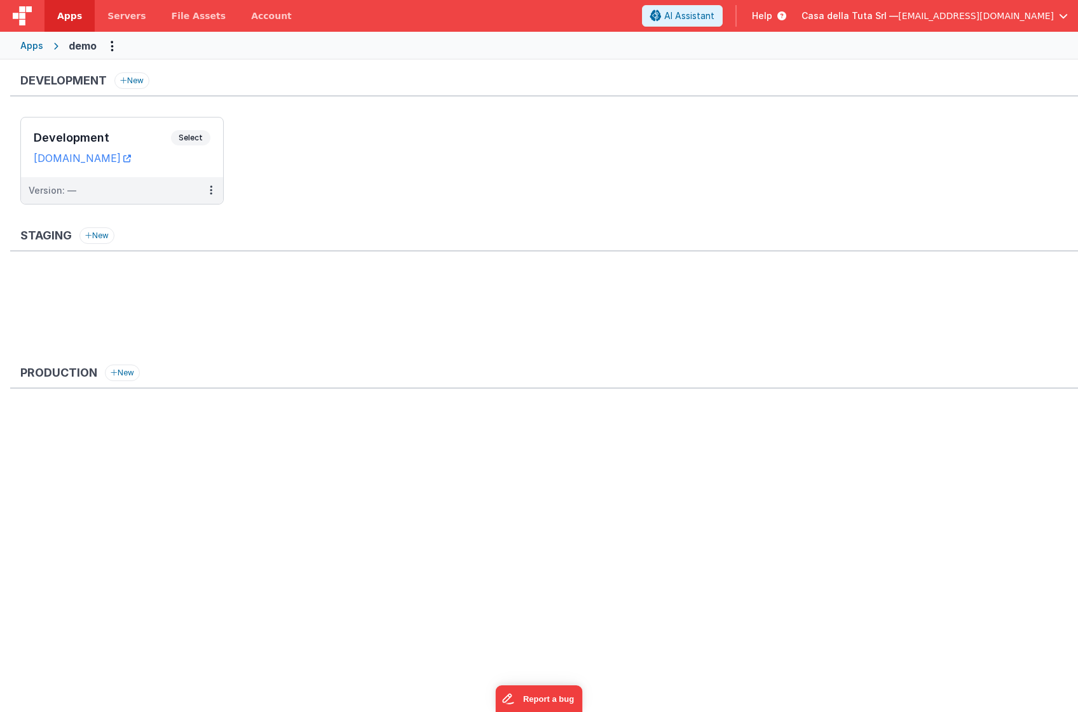
click at [1020, 15] on span "[EMAIL_ADDRESS][DOMAIN_NAME]" at bounding box center [976, 16] width 156 height 13
click at [665, 111] on button at bounding box center [539, 356] width 1078 height 712
click at [1013, 3] on header "Apps Servers File Assets Account Some FUTURE Slot AI Assistant Help Casa della …" at bounding box center [539, 16] width 1078 height 32
click at [1005, 13] on span "[EMAIL_ADDRESS][DOMAIN_NAME]" at bounding box center [976, 16] width 156 height 13
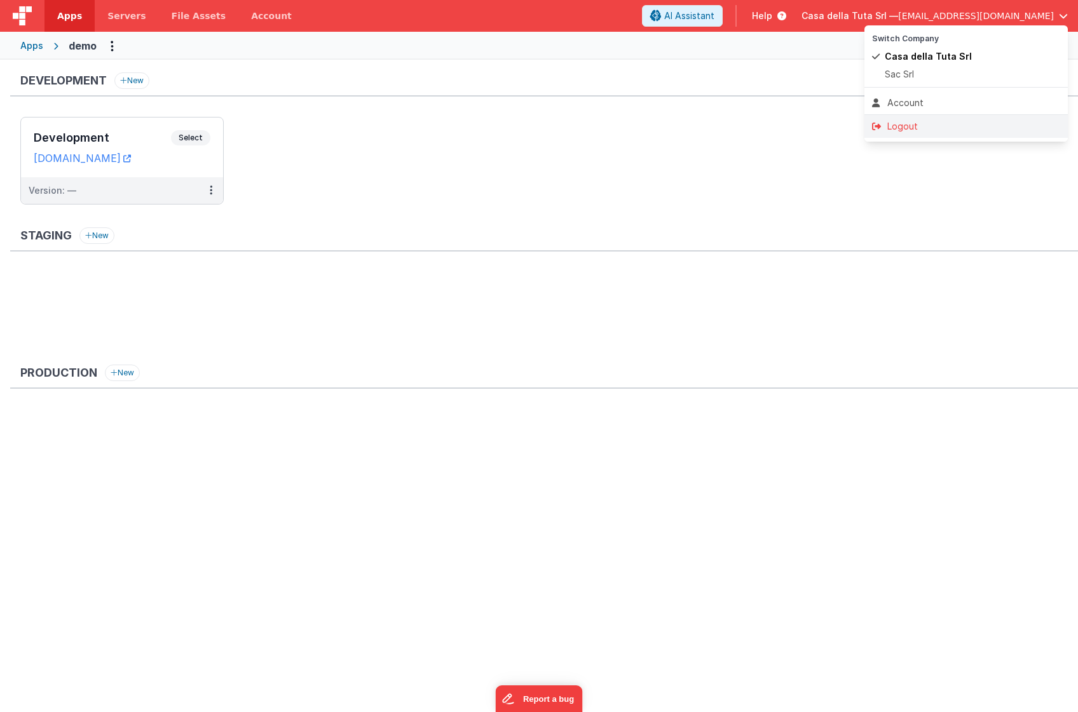
click at [925, 121] on div "Logout" at bounding box center [966, 126] width 188 height 13
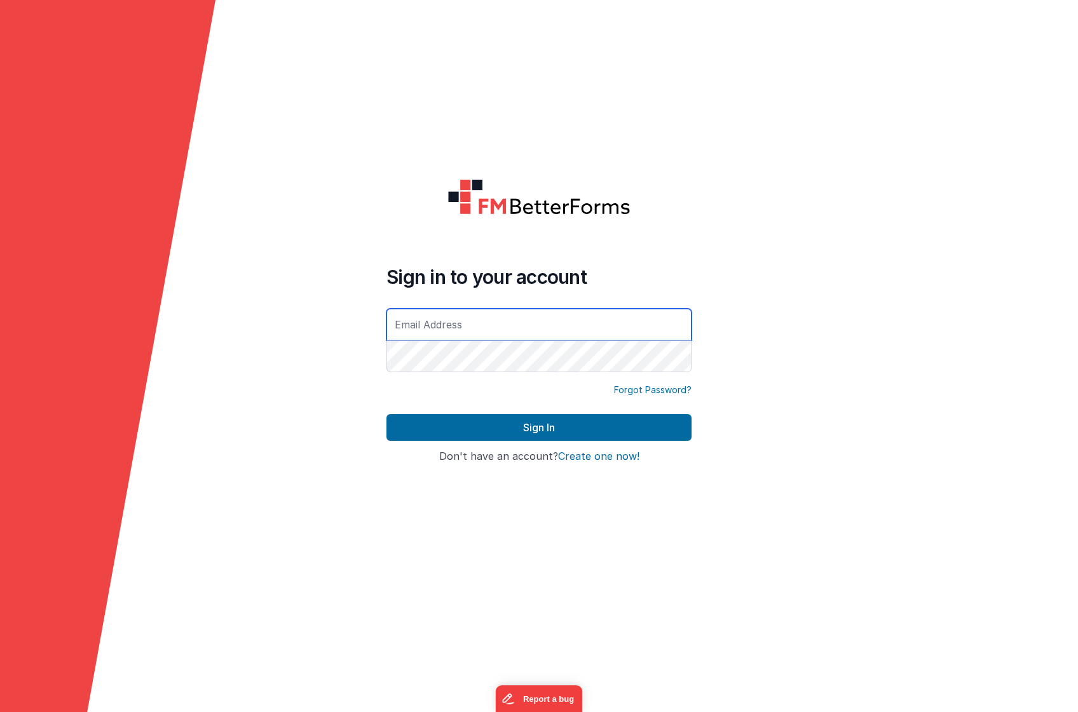
type input "[EMAIL_ADDRESS][DOMAIN_NAME]"
